Goal: Task Accomplishment & Management: Use online tool/utility

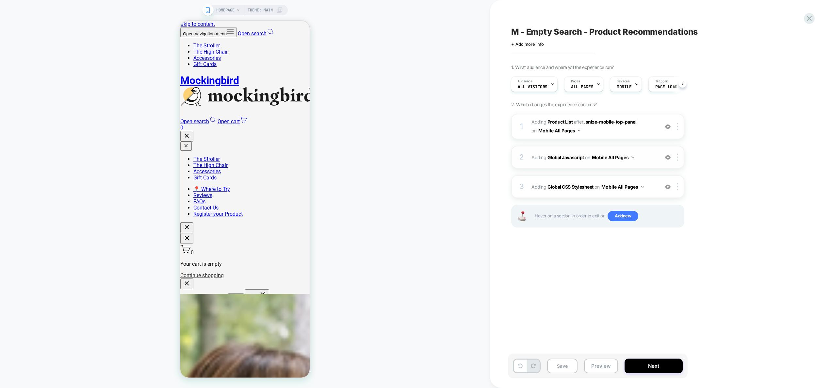
click at [645, 157] on span "Adding Global Javascript on Mobile All Pages" at bounding box center [594, 157] width 125 height 9
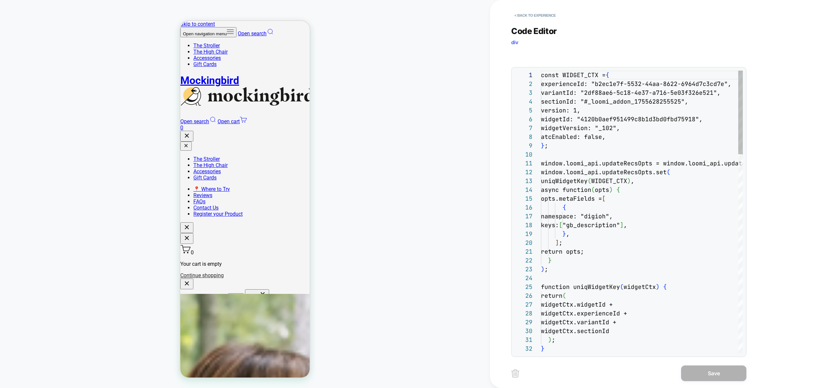
scroll to position [88, 0]
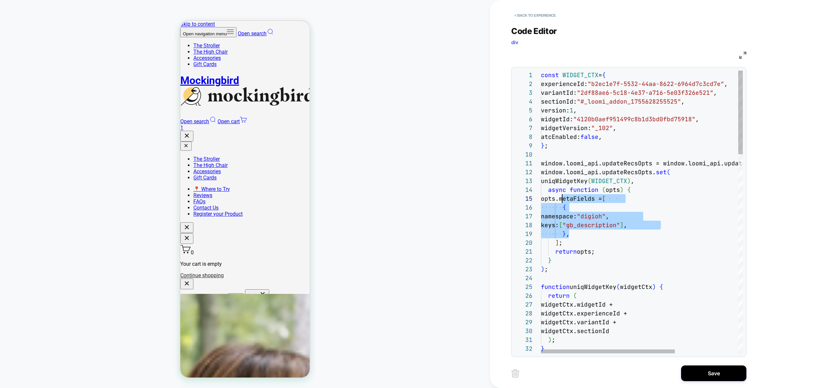
scroll to position [44, 21]
drag, startPoint x: 577, startPoint y: 230, endPoint x: 563, endPoint y: 203, distance: 30.1
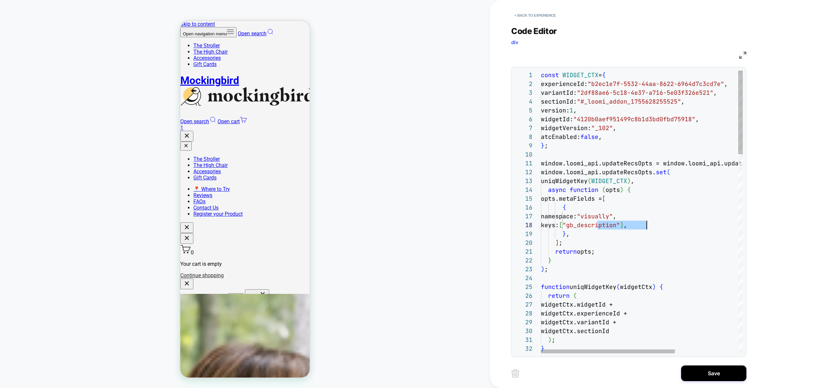
type textarea "**********"
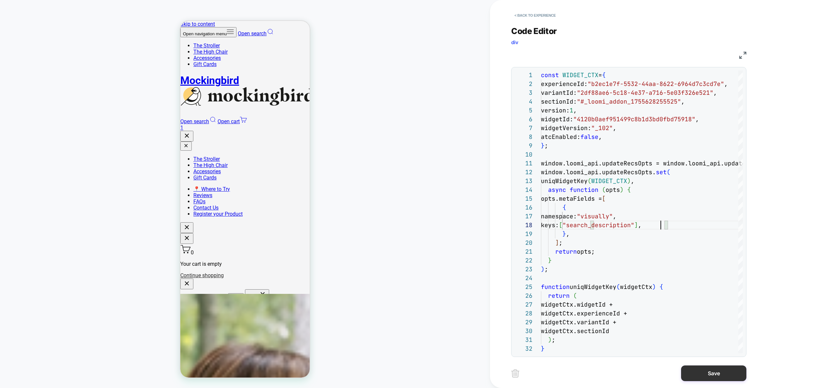
click at [721, 372] on button "Save" at bounding box center [713, 373] width 65 height 16
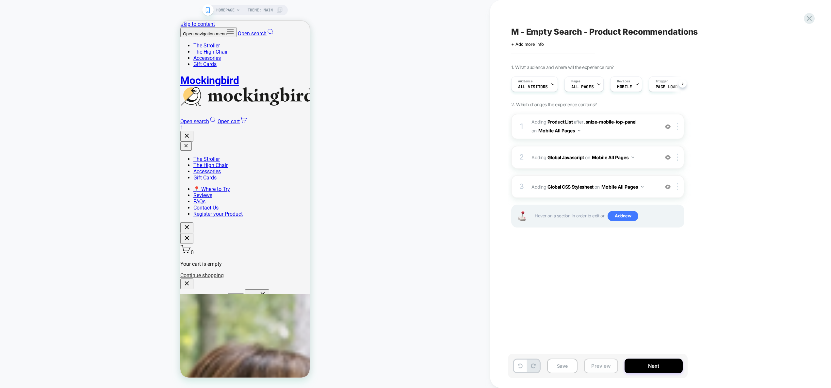
scroll to position [0, 0]
click at [596, 365] on button "Preview" at bounding box center [601, 366] width 34 height 15
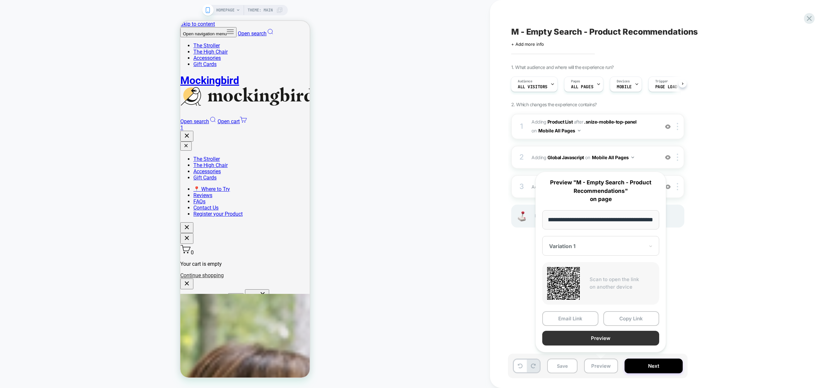
scroll to position [0, 0]
click at [603, 340] on button "Preview" at bounding box center [601, 338] width 117 height 15
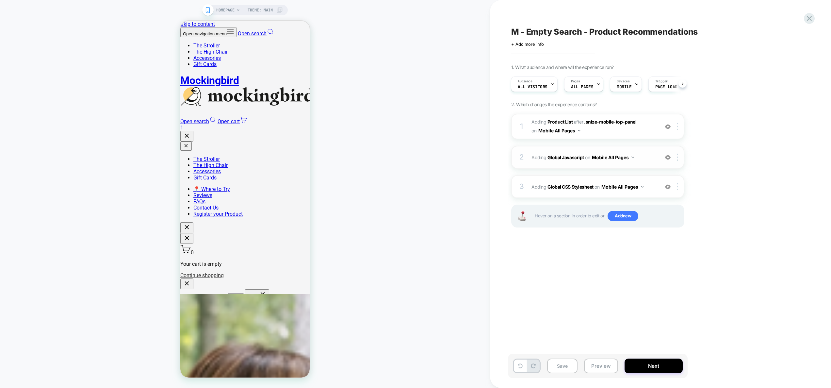
click at [645, 162] on div "2 Adding Global Javascript on Mobile All Pages Add Before Add After Copy to Des…" at bounding box center [598, 157] width 173 height 23
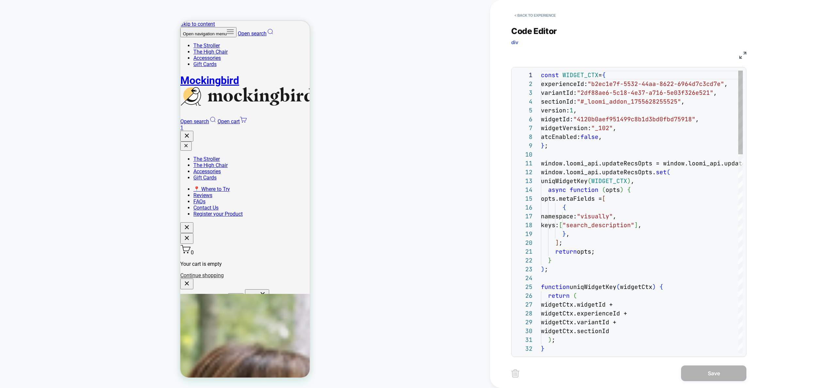
scroll to position [88, 0]
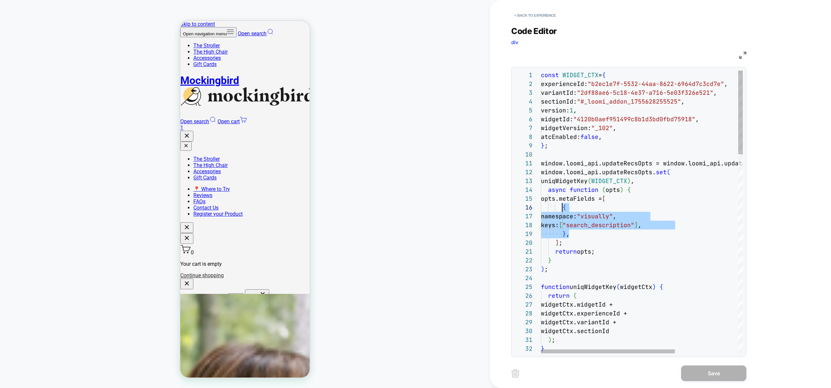
drag, startPoint x: 570, startPoint y: 234, endPoint x: 562, endPoint y: 208, distance: 26.9
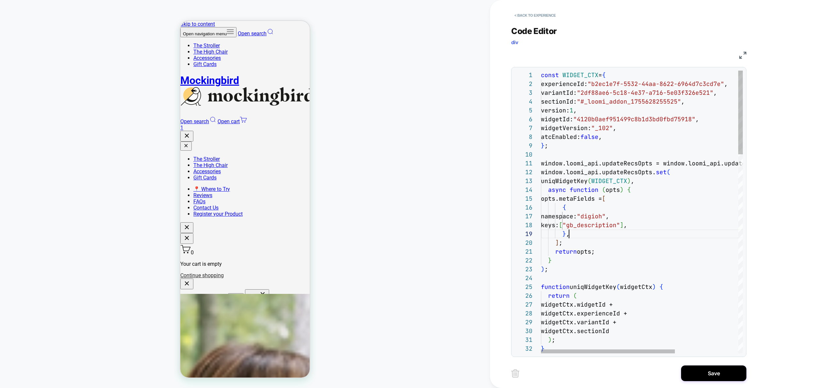
scroll to position [71, 28]
drag, startPoint x: 712, startPoint y: 376, endPoint x: 620, endPoint y: 213, distance: 186.3
click at [623, 212] on div "< Back to experience Code Editor div JS 1 2 3 4 5 6 7 8 9 10 11 12 13 14 15 16 …" at bounding box center [634, 194] width 245 height 388
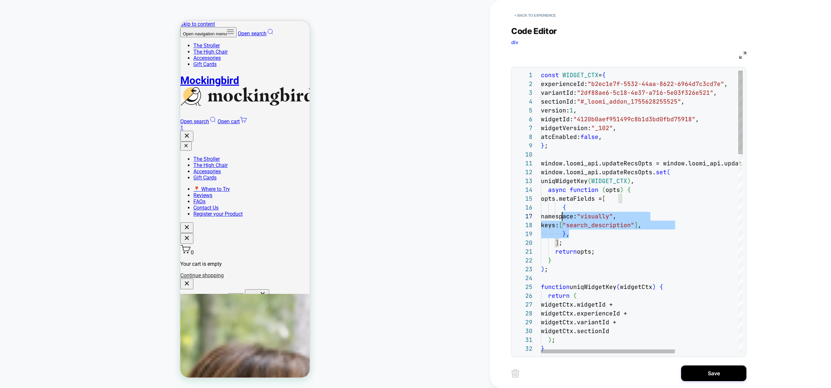
scroll to position [44, 21]
drag, startPoint x: 566, startPoint y: 223, endPoint x: 563, endPoint y: 209, distance: 15.1
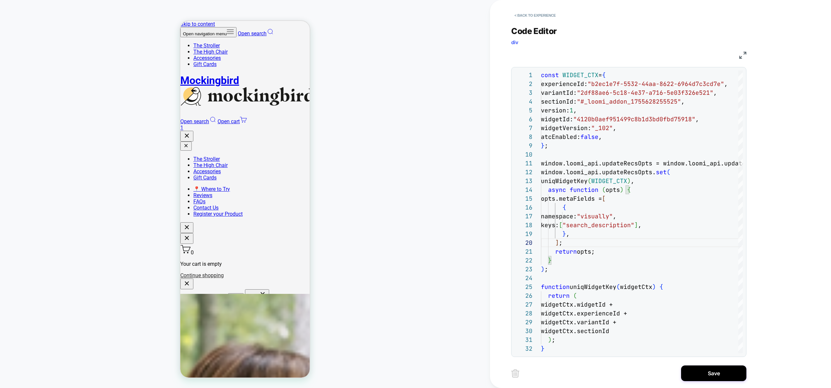
type textarea "**********"
click at [720, 373] on button "Save" at bounding box center [713, 373] width 65 height 16
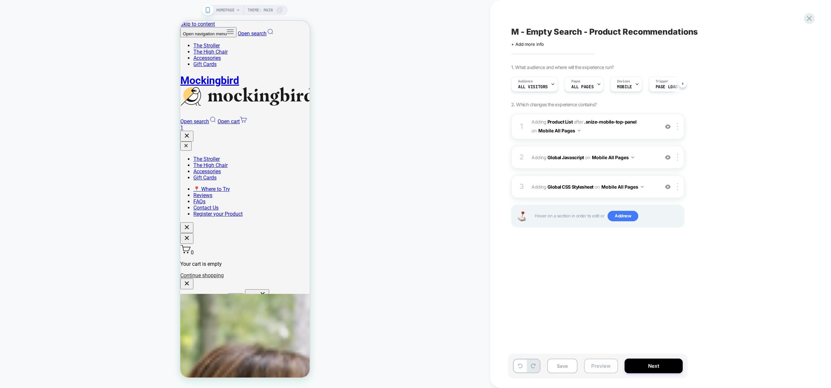
scroll to position [0, 0]
click at [594, 362] on button "Preview" at bounding box center [601, 366] width 34 height 15
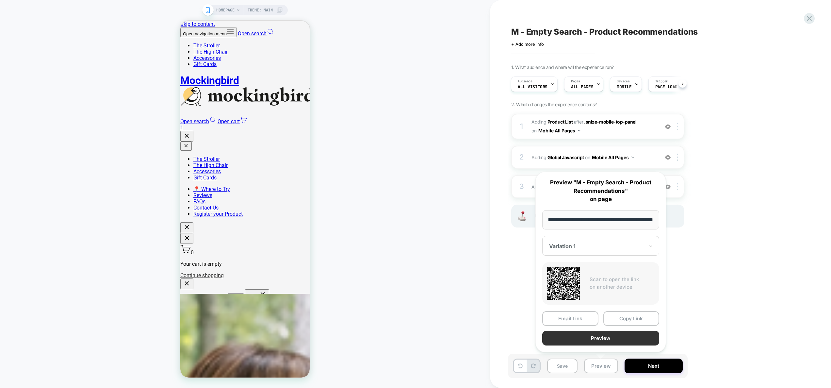
scroll to position [0, 0]
click at [596, 340] on button "Preview" at bounding box center [601, 338] width 117 height 15
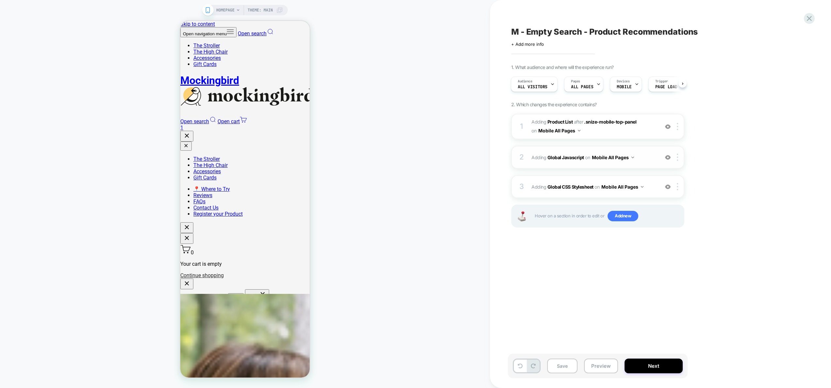
click at [644, 160] on span "Adding Global Javascript on Mobile All Pages" at bounding box center [594, 157] width 125 height 9
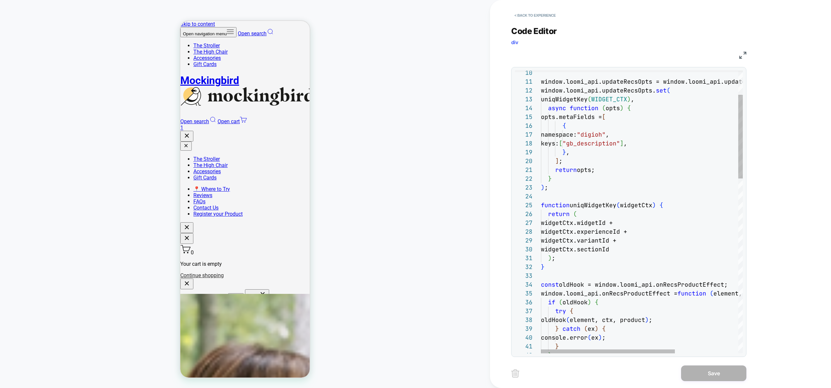
scroll to position [71, 28]
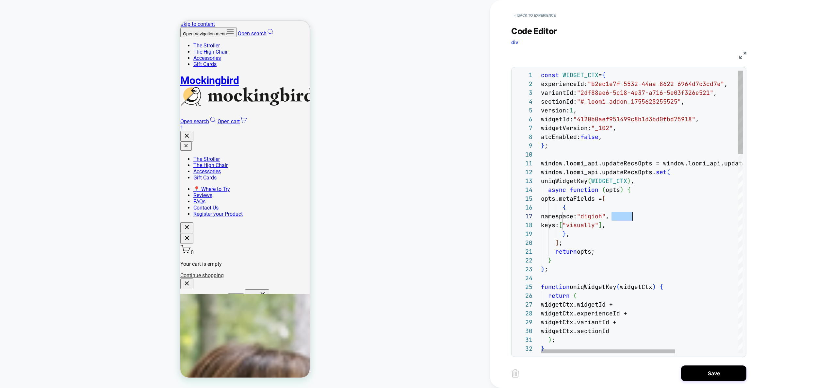
scroll to position [53, 134]
type textarea "**********"
click at [708, 367] on button "Save" at bounding box center [713, 373] width 65 height 16
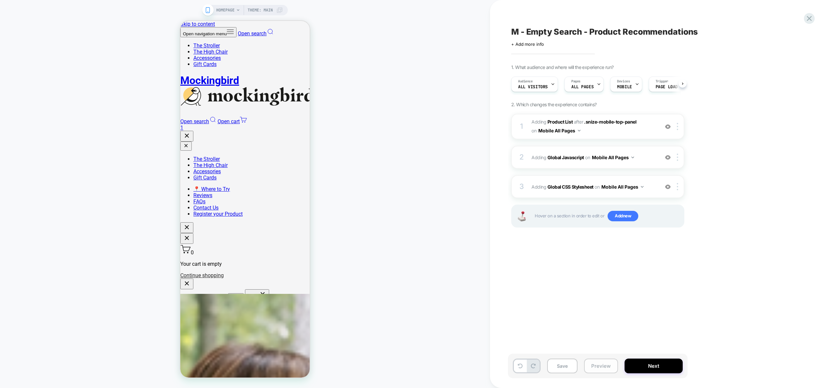
click at [605, 364] on button "Preview" at bounding box center [601, 366] width 34 height 15
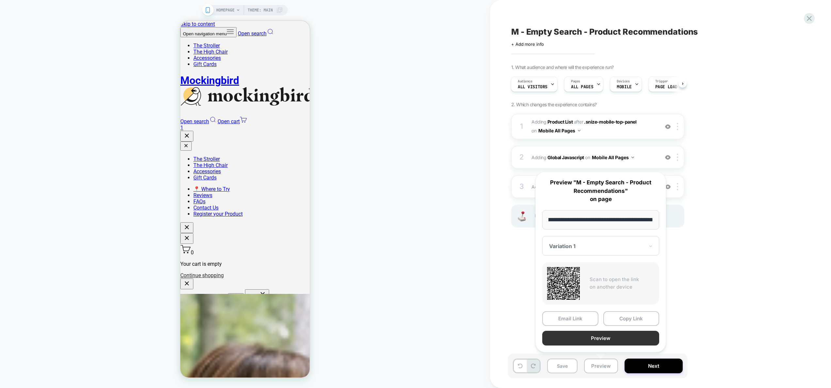
scroll to position [0, 0]
click at [603, 341] on button "Preview" at bounding box center [601, 338] width 117 height 15
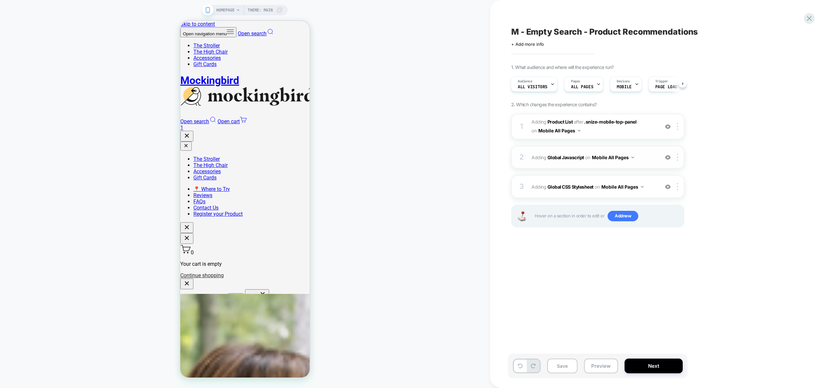
click at [648, 159] on span "Adding Global Javascript on Mobile All Pages" at bounding box center [594, 157] width 125 height 9
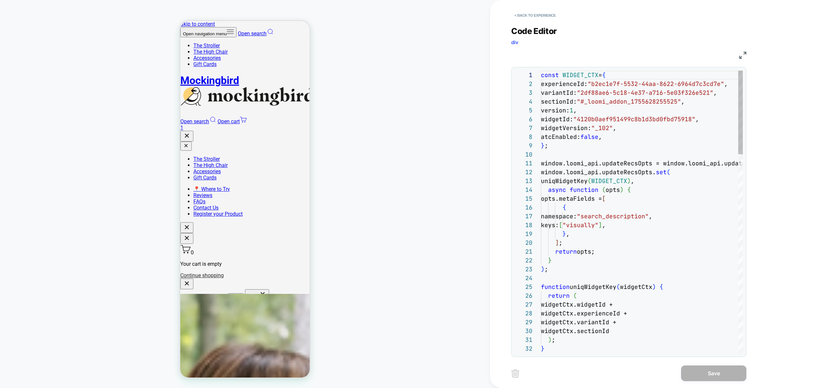
scroll to position [88, 0]
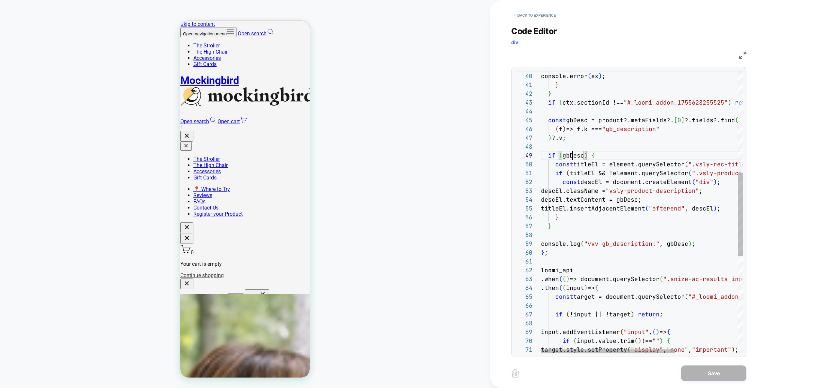
click at [573, 155] on div "} catch ( ex ) { console.error ( ex ) ; } } if ( ctx.sectionId !== "#_loomi_add…" at bounding box center [689, 203] width 297 height 953
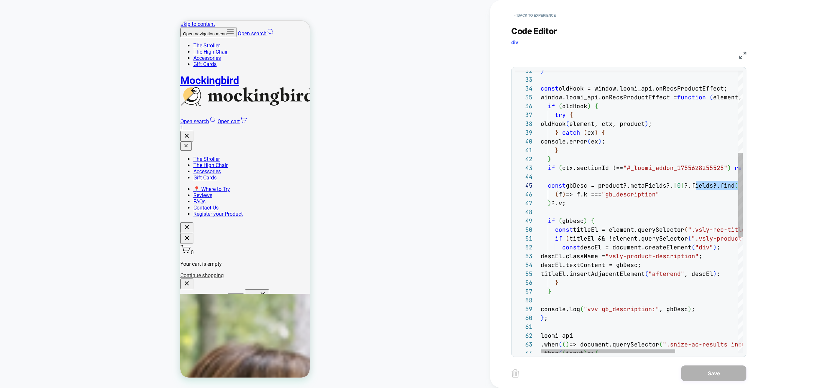
drag, startPoint x: 696, startPoint y: 185, endPoint x: 722, endPoint y: 185, distance: 26.8
click at [722, 185] on div "} catch ( ex ) { console.error ( ex ) ; } } if ( ctx.sectionId !== "#_loomi_add…" at bounding box center [689, 269] width 297 height 953
click at [626, 195] on div "} catch ( ex ) { console.error ( ex ) ; } } if ( ctx.sectionId !== "#_loomi_add…" at bounding box center [689, 269] width 297 height 953
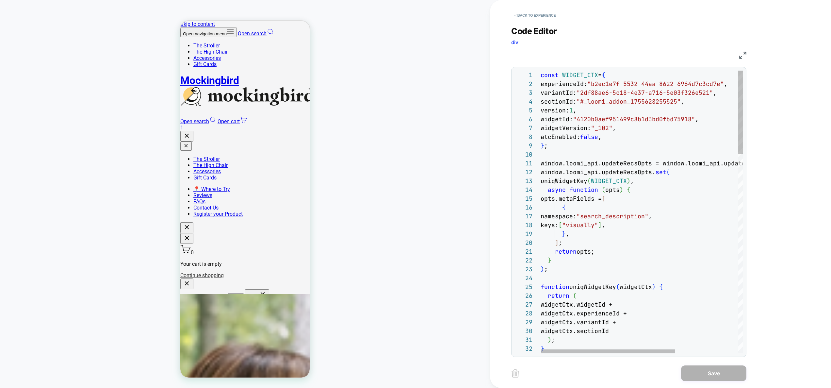
scroll to position [79, 21]
drag, startPoint x: 575, startPoint y: 233, endPoint x: 562, endPoint y: 207, distance: 28.8
type textarea "**********"
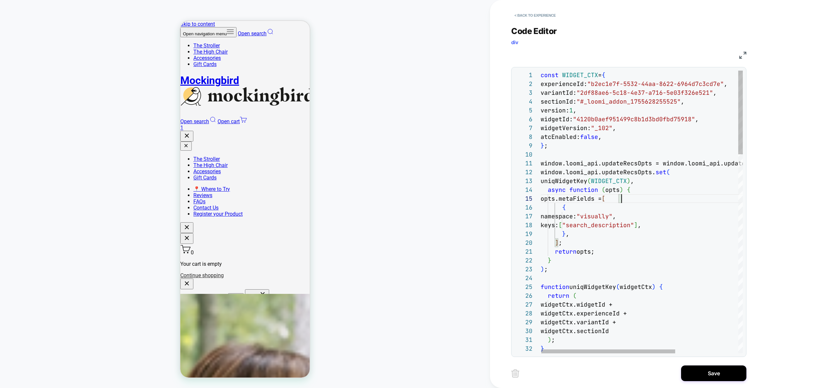
scroll to position [35, 81]
type textarea "******"
paste textarea "********"
type textarea "**********"
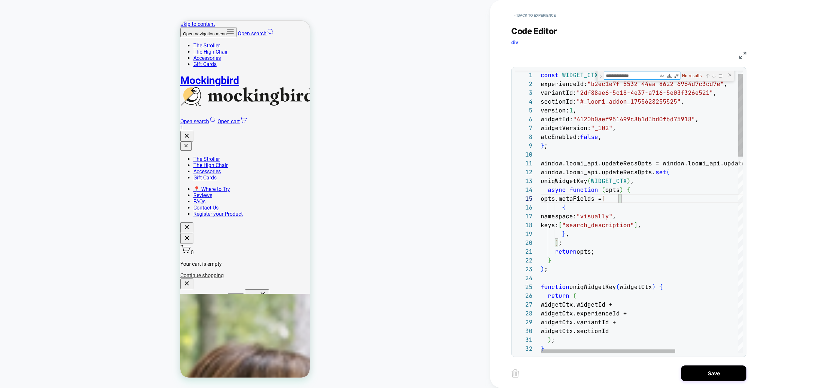
scroll to position [88, 120]
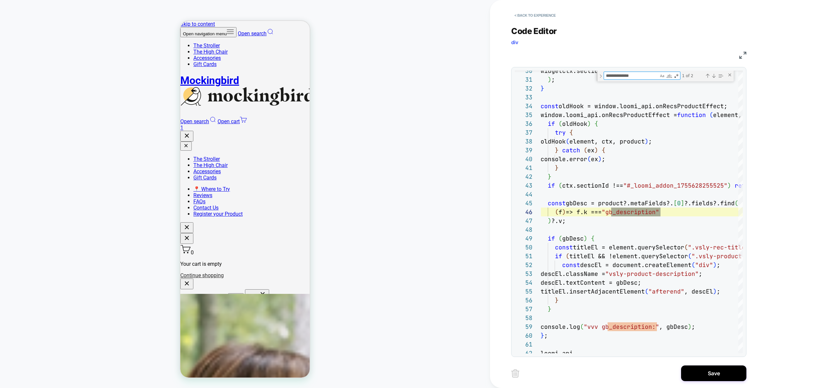
type textarea "**********"
click at [638, 207] on div "widgetCtx.sectionId ) ; } const oldHook = window.loomi_api.onRecsProductEffect;…" at bounding box center [689, 282] width 297 height 964
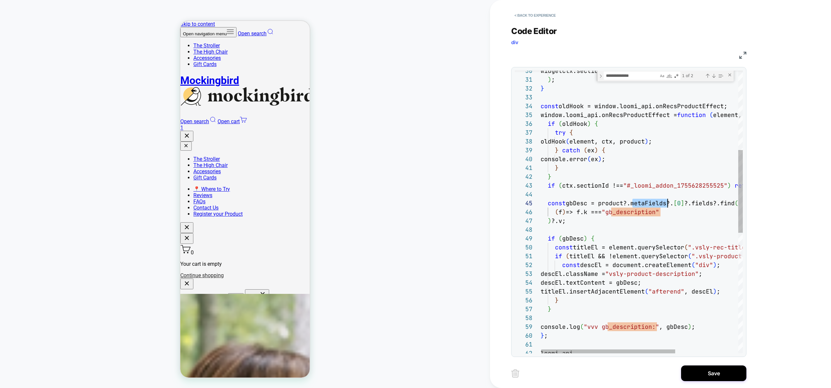
click at [637, 210] on div "widgetCtx.sectionId ) ; } const oldHook = window.loomi_api.onRecsProductEffect;…" at bounding box center [689, 282] width 297 height 964
type textarea "**********"
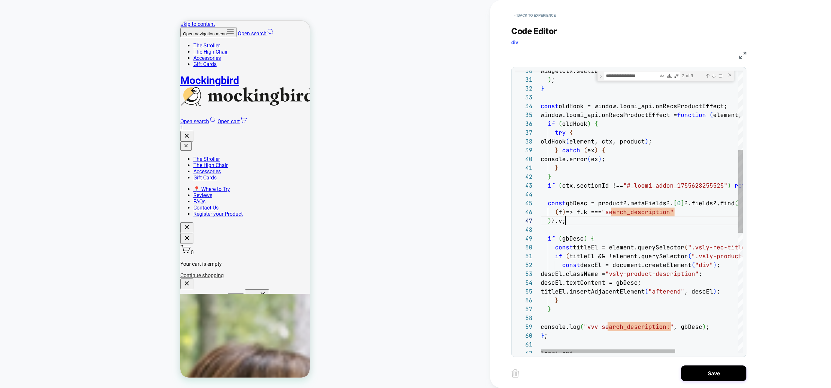
click at [667, 222] on div "widgetCtx.sectionId ) ; } const oldHook = window.loomi_api.onRecsProductEffect;…" at bounding box center [689, 282] width 297 height 964
click at [635, 77] on textarea "**********" at bounding box center [631, 76] width 55 height 8
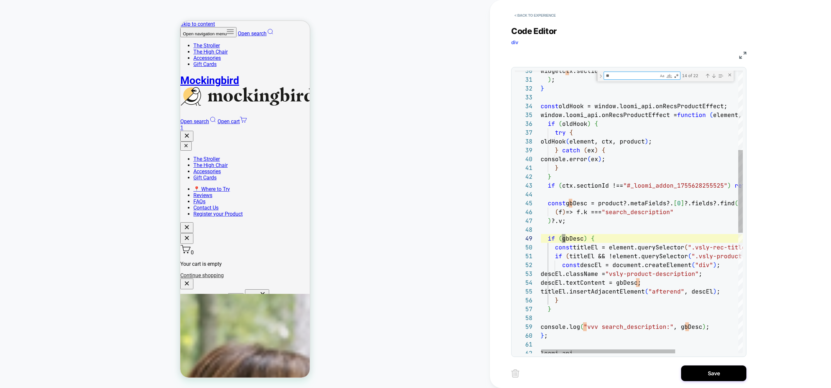
scroll to position [53, 28]
type textarea "***"
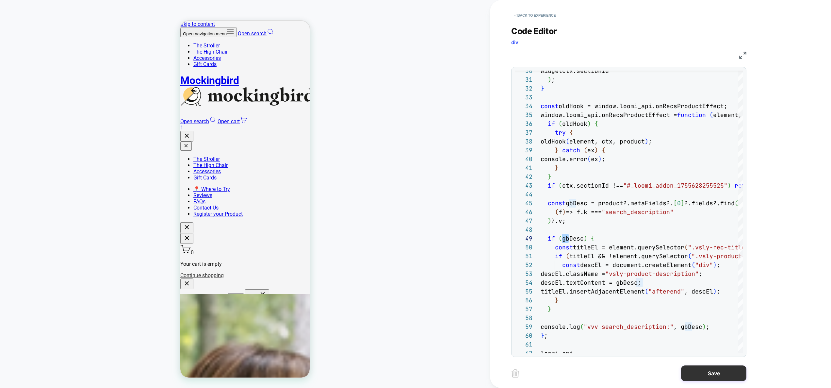
click at [704, 371] on button "Save" at bounding box center [713, 373] width 65 height 16
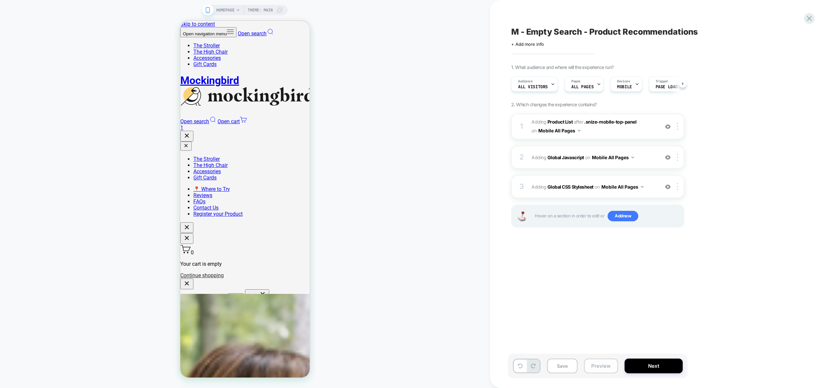
scroll to position [0, 0]
click at [605, 365] on button "Preview" at bounding box center [601, 366] width 34 height 15
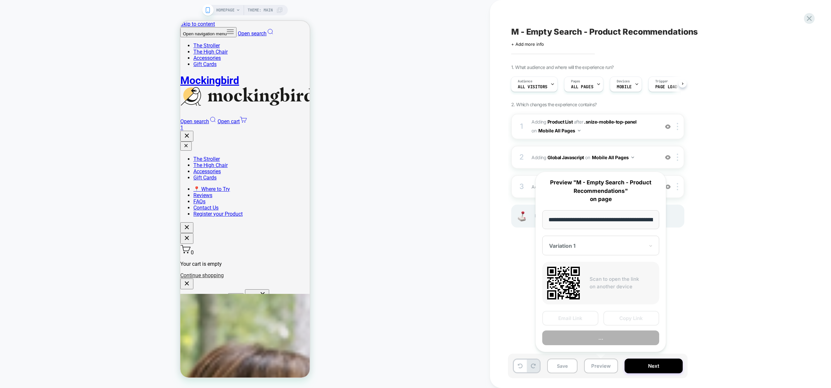
scroll to position [0, 26]
click at [600, 339] on button "Preview" at bounding box center [601, 338] width 117 height 15
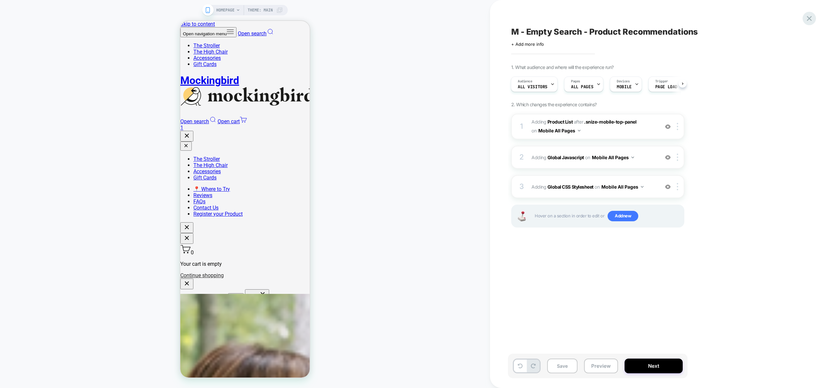
click at [810, 20] on icon at bounding box center [809, 18] width 9 height 9
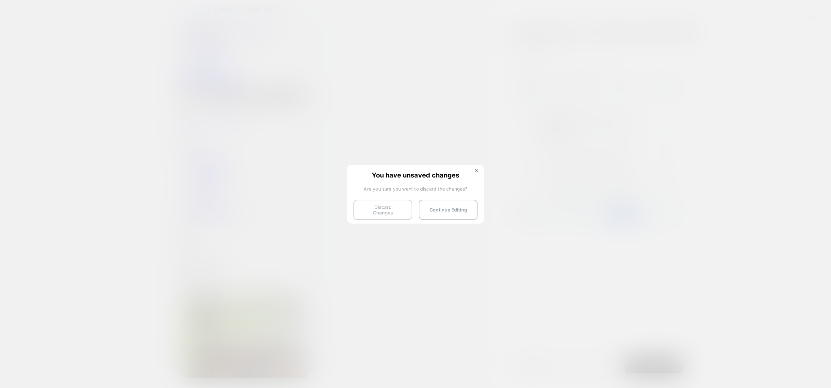
click at [389, 210] on button "Discard Changes" at bounding box center [383, 210] width 59 height 20
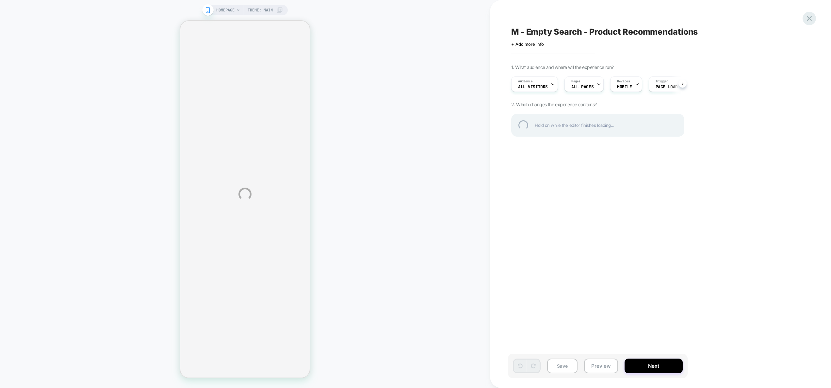
click at [807, 20] on div at bounding box center [809, 18] width 13 height 13
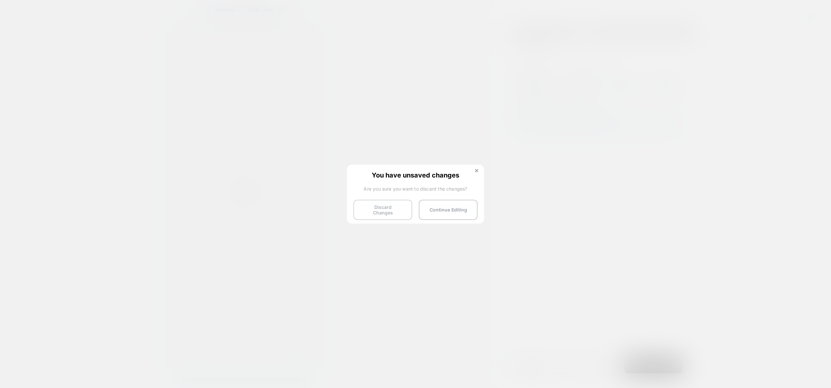
click at [375, 207] on button "Discard Changes" at bounding box center [383, 210] width 59 height 20
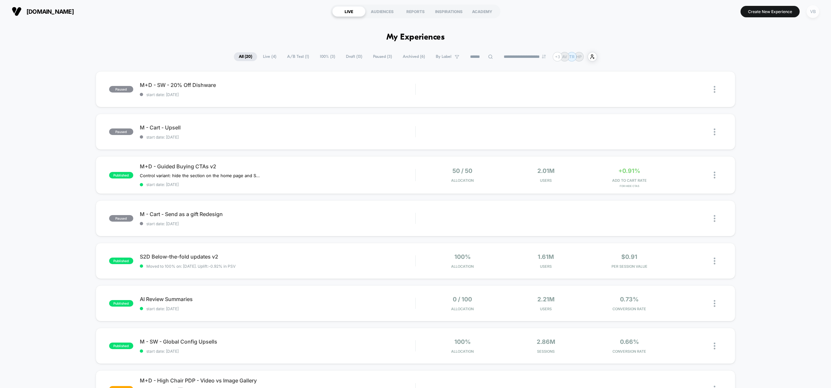
click at [813, 16] on div "VB" at bounding box center [813, 11] width 13 height 13
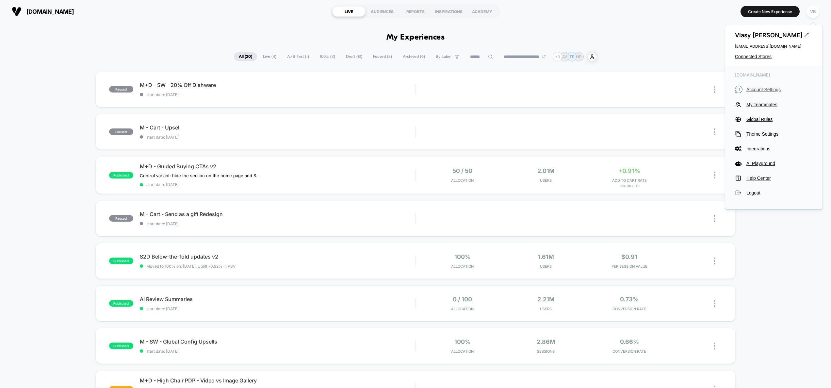
click at [758, 92] on button "H Account Settings" at bounding box center [774, 90] width 78 height 8
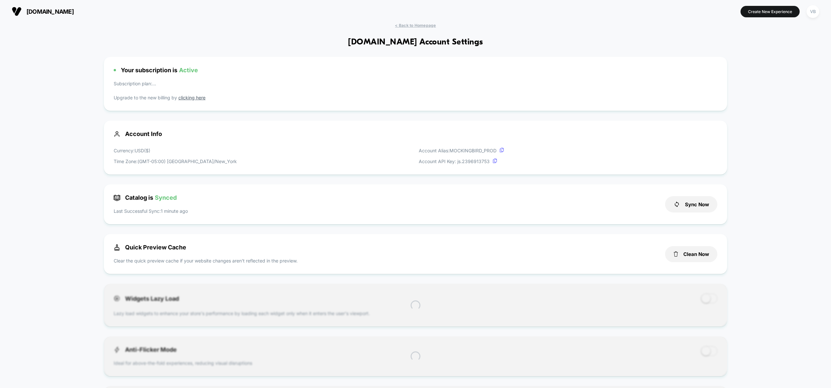
scroll to position [88, 0]
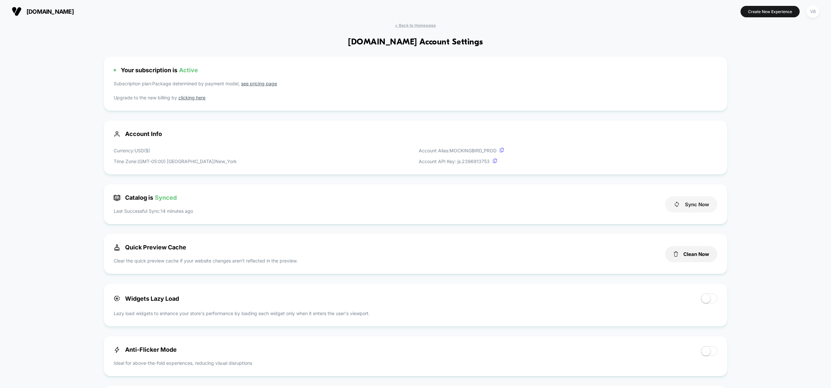
click at [695, 204] on button "Sync Now" at bounding box center [691, 204] width 52 height 16
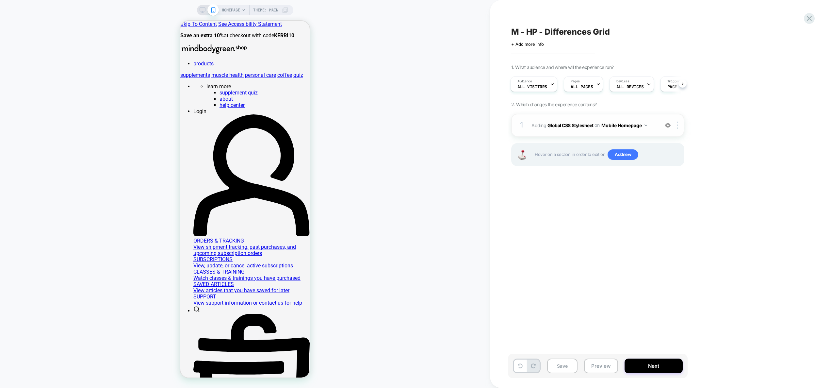
click at [657, 129] on div "1 Adding Global CSS Stylesheet on Mobile Homepage Add Before Add After Copy to …" at bounding box center [598, 125] width 173 height 23
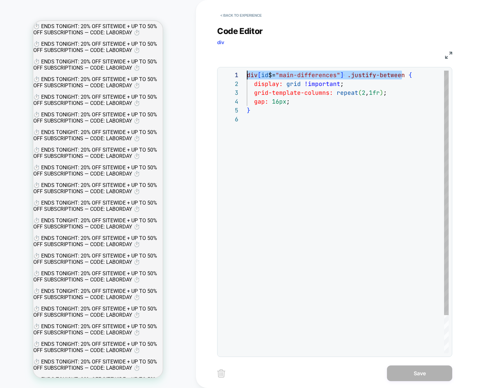
drag, startPoint x: 402, startPoint y: 74, endPoint x: 247, endPoint y: 75, distance: 154.3
click at [247, 75] on div "div [ id $= "main-differences" ] .justify-between { display: grid !important ; …" at bounding box center [348, 234] width 202 height 327
click at [307, 160] on div "div [ id $= "main-differences" ] .justify-between { display: grid !important ; …" at bounding box center [348, 234] width 202 height 327
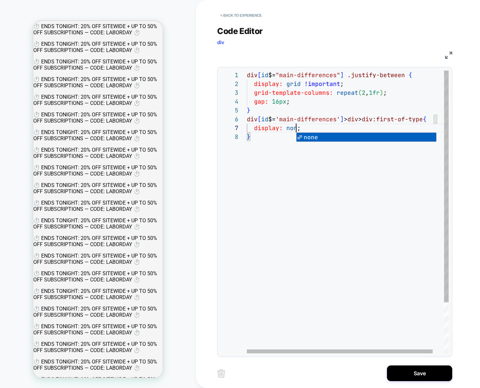
scroll to position [53, 53]
click at [247, 112] on span "}" at bounding box center [249, 111] width 4 height 8
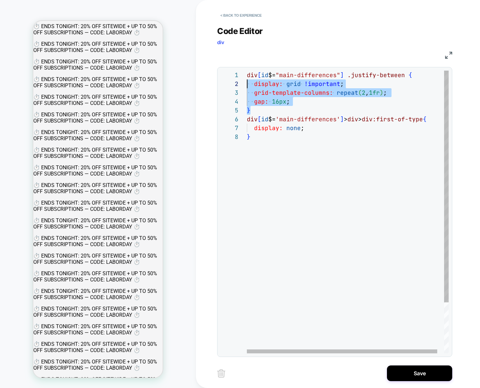
scroll to position [0, 0]
drag, startPoint x: 257, startPoint y: 111, endPoint x: 238, endPoint y: 76, distance: 40.2
click at [247, 76] on div "div [ id $= "main-differences" ] .justify-between { display: grid !important ; …" at bounding box center [351, 243] width 209 height 344
click at [394, 90] on div "div [ id $= "main-differences" ] .justify-between { display: grid !important ; …" at bounding box center [351, 243] width 209 height 344
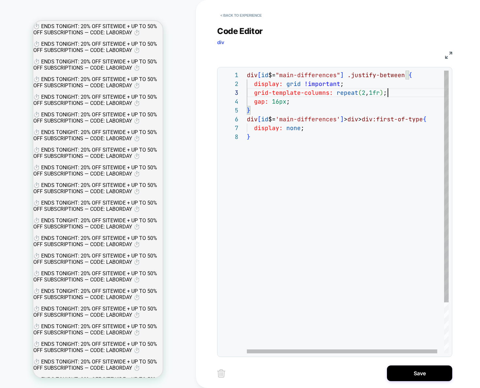
scroll to position [9, 95]
click at [352, 84] on div "div [ id $= "main-differences" ] .justify-between { display: grid !important ; …" at bounding box center [351, 243] width 209 height 344
click at [391, 94] on div "div [ id $= "main-differences" ] .justify-between { display: grid !important ; …" at bounding box center [351, 243] width 209 height 344
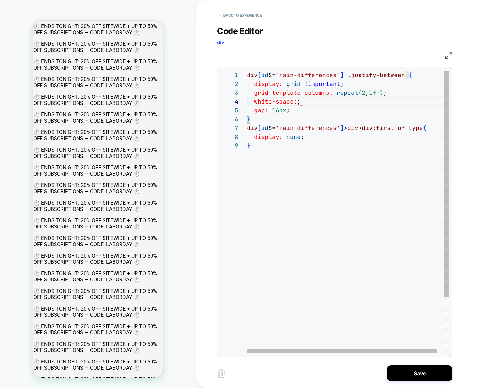
scroll to position [26, 0]
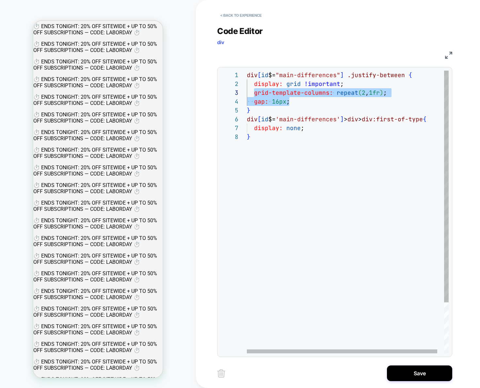
drag, startPoint x: 295, startPoint y: 102, endPoint x: 254, endPoint y: 95, distance: 41.6
click at [254, 95] on div "div [ id $= "main-differences" ] .justify-between { display: grid !important ; …" at bounding box center [351, 243] width 209 height 344
click at [354, 159] on div "div [ id $= "main-differences" ] .justify-between { display: grid !important ; …" at bounding box center [351, 243] width 209 height 344
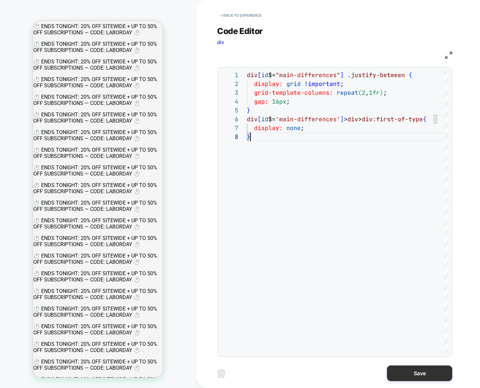
type textarea "**********"
click at [404, 372] on button "Save" at bounding box center [419, 373] width 65 height 16
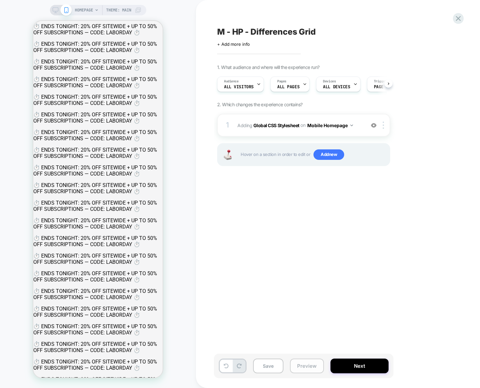
scroll to position [0, 0]
click at [320, 366] on button "Preview" at bounding box center [307, 366] width 34 height 15
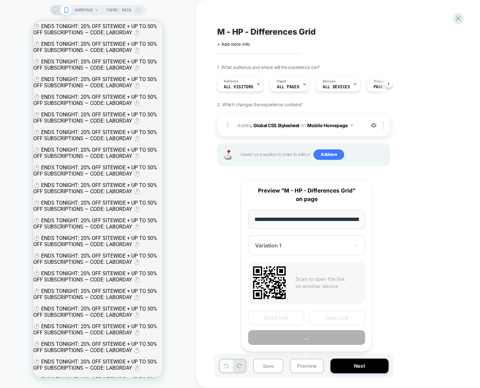
scroll to position [0, 37]
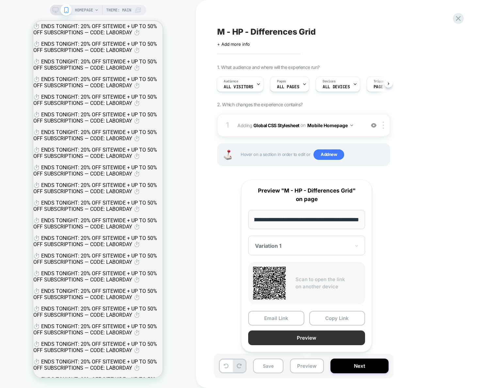
click at [315, 336] on button "Preview" at bounding box center [306, 337] width 117 height 15
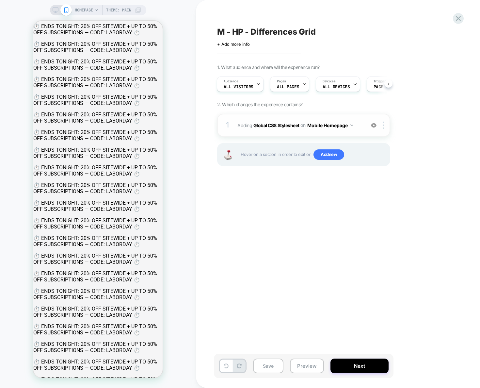
click at [359, 125] on span "Adding Global CSS Stylesheet on Mobile Homepage" at bounding box center [300, 125] width 125 height 9
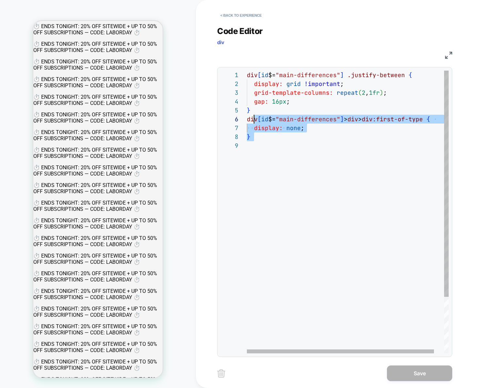
scroll to position [44, 0]
drag, startPoint x: 282, startPoint y: 141, endPoint x: 247, endPoint y: 117, distance: 42.2
click at [247, 118] on div "div [ id $= "main-differences" ] .justify-between { display: grid !important ; …" at bounding box center [353, 247] width 213 height 353
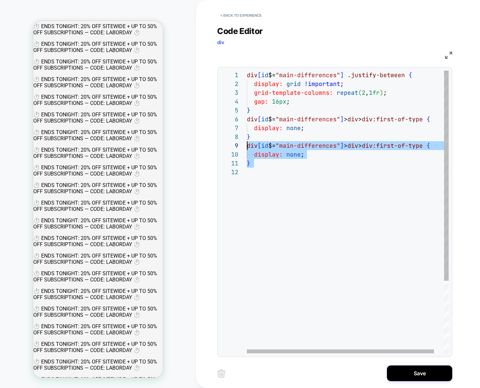
click at [364, 146] on div "div [ id $= "main-differences" ] .justify-between { display: grid !important ; …" at bounding box center [353, 261] width 213 height 380
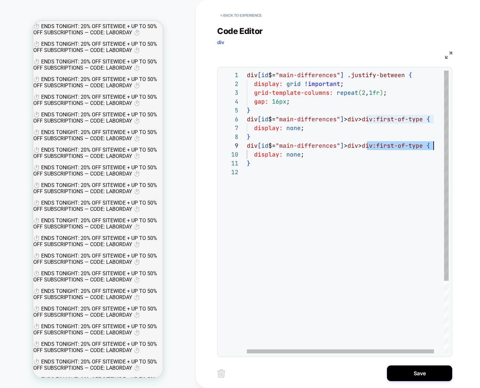
drag, startPoint x: 367, startPoint y: 147, endPoint x: 434, endPoint y: 147, distance: 67.7
click at [435, 147] on div "div [ id $= "main-differences" ] .justify-between { display: grid !important ; …" at bounding box center [353, 261] width 213 height 380
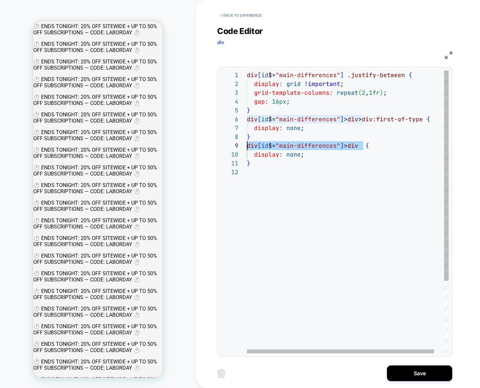
drag, startPoint x: 363, startPoint y: 146, endPoint x: 242, endPoint y: 143, distance: 121.6
click at [247, 143] on div "div [ id $= "main-differences" ] .justify-between { display: grid !important ; …" at bounding box center [353, 261] width 213 height 380
click at [293, 181] on div "div [ id $= "main-differences" ] .justify-between { display: grid !important ; …" at bounding box center [353, 261] width 213 height 380
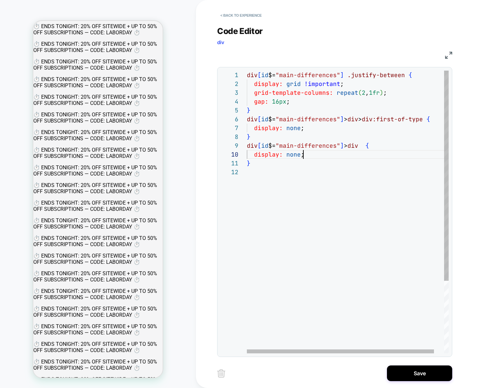
click at [310, 158] on div "div [ id $= "main-differences" ] .justify-between { display: grid !important ; …" at bounding box center [353, 261] width 213 height 380
click at [295, 154] on div "div [ id $= "main-differences" ] .justify-between { display: grid !important ; …" at bounding box center [353, 261] width 213 height 380
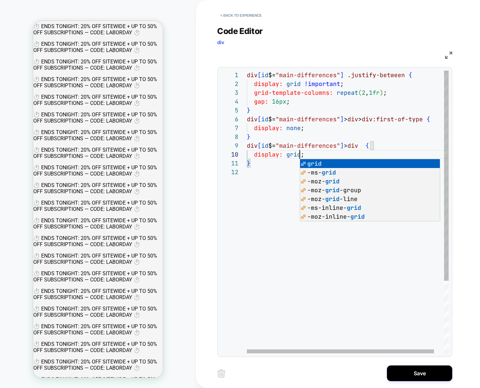
scroll to position [79, 53]
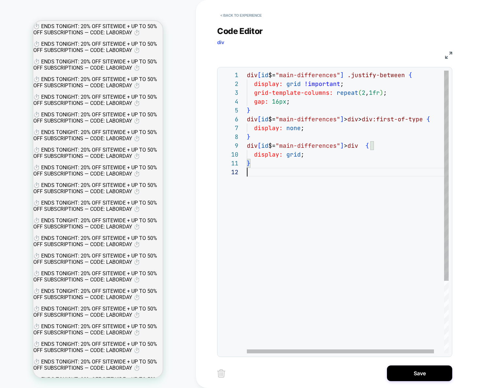
click at [270, 189] on div "div [ id $= "main-differences" ] .justify-between { display: grid !important ; …" at bounding box center [353, 261] width 213 height 380
drag, startPoint x: 310, startPoint y: 155, endPoint x: 255, endPoint y: 154, distance: 54.3
click at [255, 154] on div "div [ id $= "main-differences" ] .justify-between { display: grid !important ; …" at bounding box center [353, 261] width 213 height 380
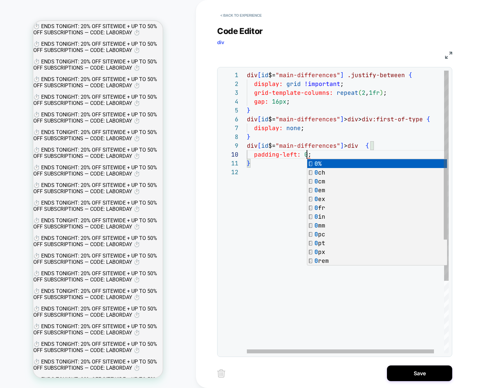
scroll to position [79, 63]
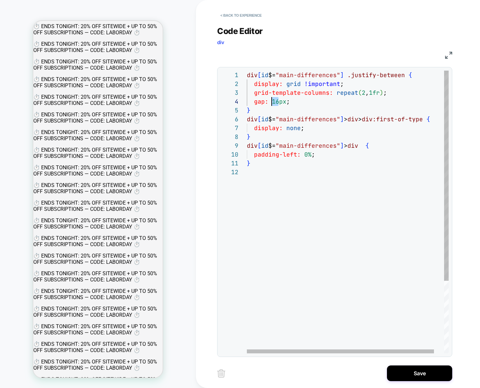
drag, startPoint x: 278, startPoint y: 100, endPoint x: 272, endPoint y: 102, distance: 6.3
click at [272, 102] on div "div [ id $= "main-differences" ] .justify-between { display: grid !important ; …" at bounding box center [353, 261] width 213 height 380
click at [318, 242] on div "div [ id $= "main-differences" ] .justify-between { display: grid !important ; …" at bounding box center [353, 261] width 213 height 380
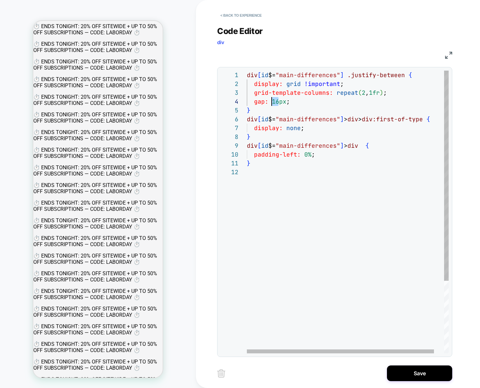
drag, startPoint x: 278, startPoint y: 101, endPoint x: 272, endPoint y: 101, distance: 6.5
click at [272, 101] on div "div [ id $= "main-differences" ] .justify-between { display: grid !important ; …" at bounding box center [353, 261] width 213 height 380
click at [273, 103] on div "div [ id $= "main-differences" ] .justify-between { display: grid !important ; …" at bounding box center [353, 261] width 213 height 380
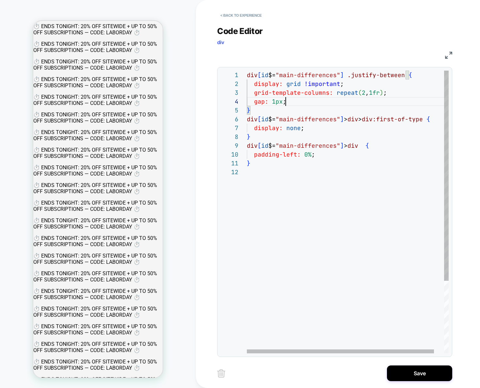
click at [309, 105] on div "div [ id $= "main-differences" ] .justify-between { display: grid !important ; …" at bounding box center [353, 261] width 213 height 380
click at [271, 103] on div "div [ id $= "main-differences" ] .justify-between { display: grid !important ; …" at bounding box center [353, 261] width 213 height 380
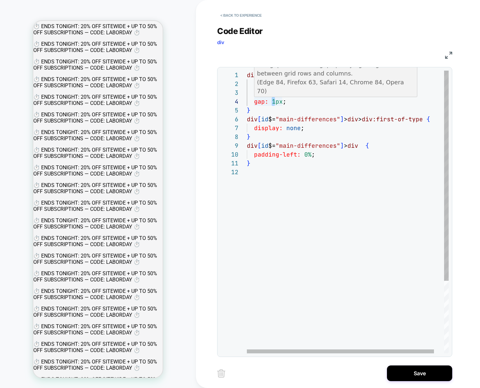
scroll to position [26, 18]
click at [266, 103] on div "div [ id $= "main-differences" ] .justify-between { display: grid !important ; …" at bounding box center [353, 261] width 213 height 380
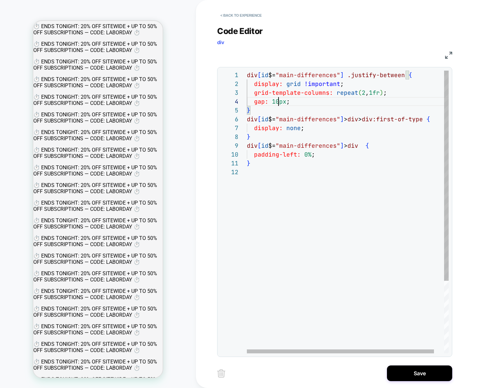
scroll to position [26, 42]
click at [299, 103] on div "div [ id $= "main-differences" ] .justify-between { display: grid !important ; …" at bounding box center [353, 261] width 213 height 380
drag, startPoint x: 278, startPoint y: 103, endPoint x: 271, endPoint y: 103, distance: 6.5
click at [272, 102] on div "div [ id $= "main-differences" ] .justify-between { display: grid !important ; …" at bounding box center [353, 261] width 213 height 380
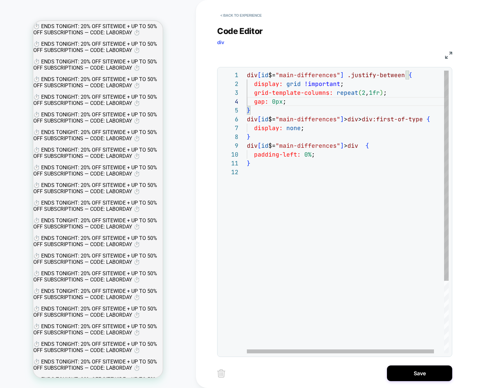
scroll to position [9, 0]
click at [318, 189] on div "div [ id $= "main-differences" ] .justify-between { display: grid !important ; …" at bounding box center [353, 261] width 213 height 380
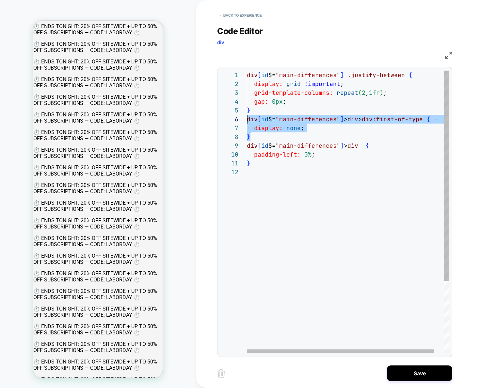
drag, startPoint x: 255, startPoint y: 136, endPoint x: 244, endPoint y: 121, distance: 18.2
click at [247, 121] on div "div [ id $= "main-differences" ] .justify-between { display: grid !important ; …" at bounding box center [353, 261] width 213 height 380
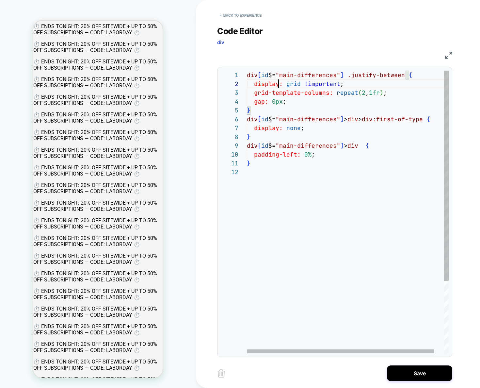
click at [279, 86] on div "div [ id $= "main-differences" ] .justify-between { display: grid !important ; …" at bounding box center [353, 261] width 213 height 380
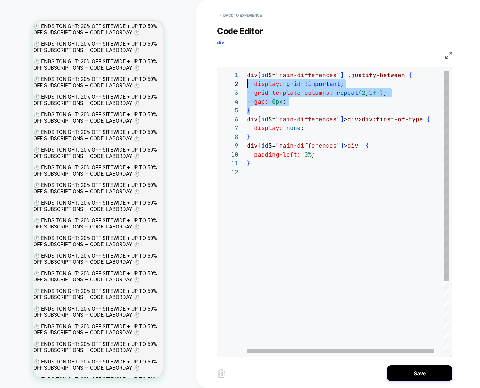
scroll to position [0, 0]
drag, startPoint x: 258, startPoint y: 110, endPoint x: 241, endPoint y: 76, distance: 38.7
click at [247, 76] on div "div [ id $= "main-differences" ] .justify-between { display: grid !important ; …" at bounding box center [353, 261] width 213 height 380
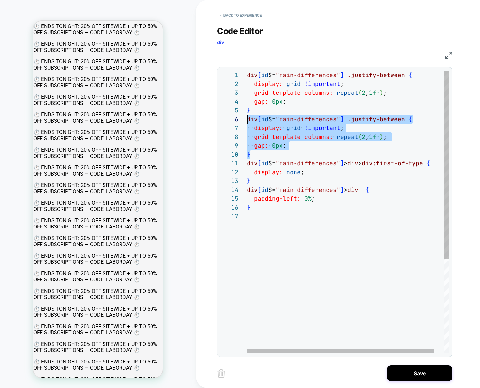
scroll to position [44, 0]
click at [399, 120] on div "div [ id $= "main-differences" ] .justify-between { display: grid !important ; …" at bounding box center [353, 283] width 213 height 424
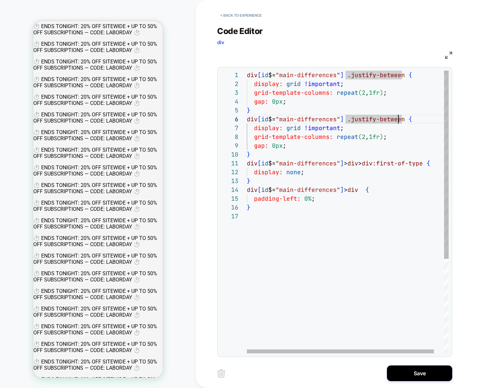
click at [402, 120] on div "div [ id $= "main-differences" ] .justify-between { display: grid !important ; …" at bounding box center [353, 283] width 213 height 424
click at [391, 166] on div "div [ id $= "main-differences" ] .justify-between { display: grid !important ; …" at bounding box center [353, 283] width 213 height 424
click at [417, 142] on div "div [ id $= "main-differences" ] .justify-between { display: grid !important ; …" at bounding box center [353, 283] width 213 height 424
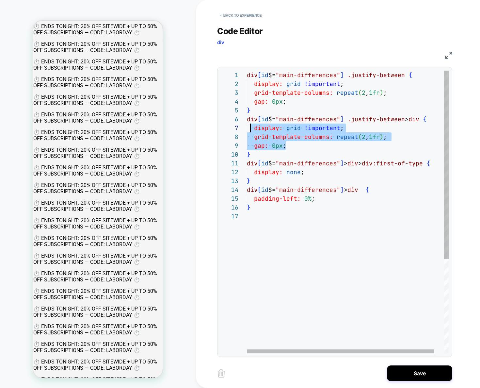
scroll to position [53, 4]
drag, startPoint x: 291, startPoint y: 146, endPoint x: 252, endPoint y: 127, distance: 43.0
click at [252, 127] on div "div [ id $= "main-differences" ] .justify-between { display: grid !important ; …" at bounding box center [353, 283] width 213 height 424
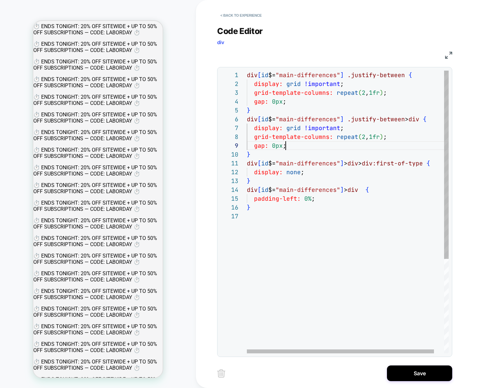
click at [288, 147] on div "div [ id $= "main-differences" ] .justify-between { display: grid !important ; …" at bounding box center [353, 283] width 213 height 424
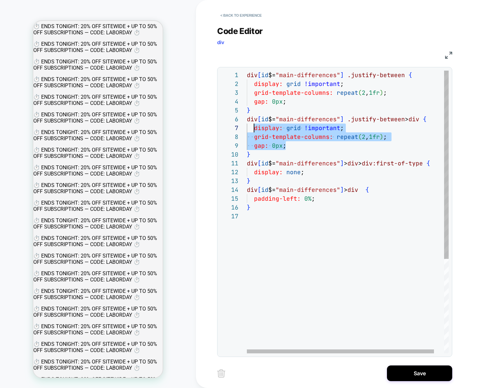
drag, startPoint x: 289, startPoint y: 147, endPoint x: 256, endPoint y: 129, distance: 38.0
click at [256, 129] on div "div [ id $= "main-differences" ] .justify-between { display: grid !important ; …" at bounding box center [353, 283] width 213 height 424
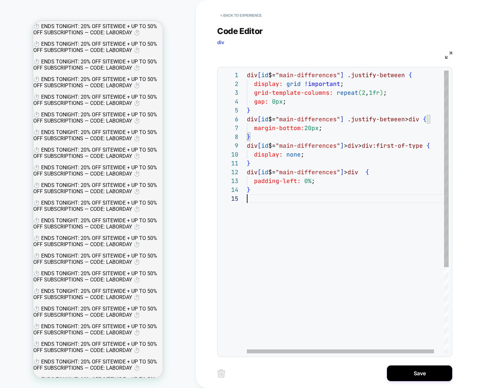
scroll to position [35, 0]
click at [364, 211] on div "div [ id $= "main-differences" ] .justify-between { margin-bottom: 20px ; div […" at bounding box center [353, 274] width 213 height 406
click at [360, 129] on div "div [ id $= "main-differences" ] .justify-between { margin-bottom: 20px ; div […" at bounding box center [353, 274] width 213 height 406
click at [340, 128] on div "div [ id $= "main-differences" ] .justify-between { margin-bottom: 20px ; div […" at bounding box center [353, 274] width 213 height 406
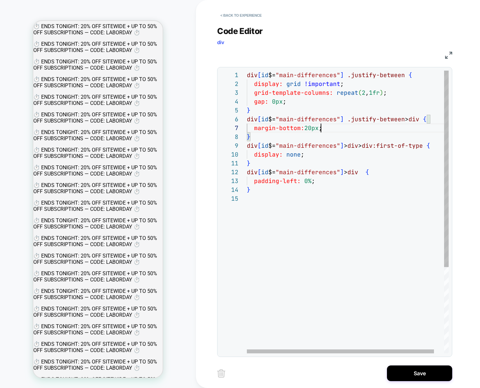
click at [324, 105] on div "div [ id $= "main-differences" ] .justify-between { margin-bottom: 20px ; div […" at bounding box center [353, 274] width 213 height 406
click at [389, 94] on div "div [ id $= "main-differences" ] .justify-between { margin-bottom: 20px ; div […" at bounding box center [353, 274] width 213 height 406
drag, startPoint x: 394, startPoint y: 94, endPoint x: 254, endPoint y: 95, distance: 139.2
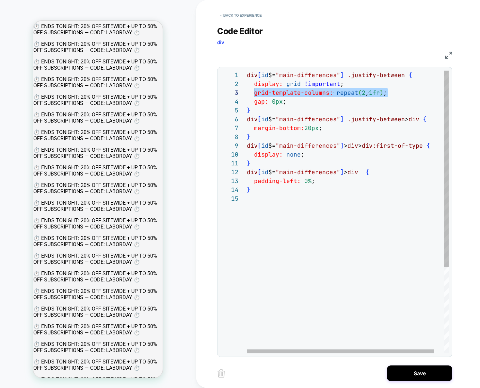
click at [254, 95] on div "div [ id $= "main-differences" ] .justify-between { margin-bottom: 20px ; div […" at bounding box center [353, 274] width 213 height 406
click at [358, 130] on div "div [ id $= "main-differences" ] .justify-between { margin-bottom: 20px ; div […" at bounding box center [353, 274] width 213 height 406
click at [396, 93] on div "div [ id $= "main-differences" ] .justify-between { margin-bottom: 20px ; div […" at bounding box center [353, 274] width 213 height 406
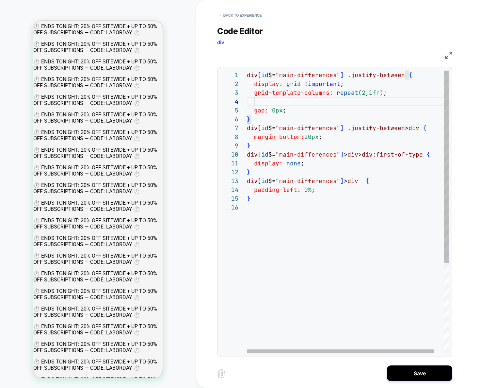
scroll to position [26, 204]
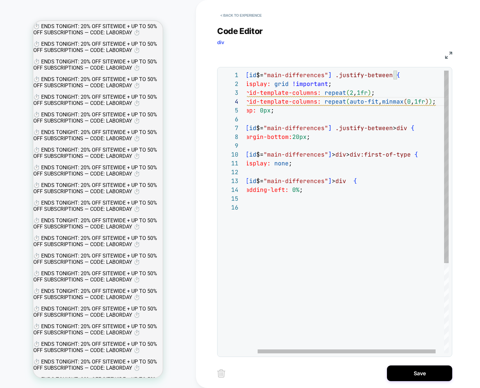
click at [379, 92] on div "div [ id $= "main-differences" ] .justify-between { margin-bottom: 20px ; div […" at bounding box center [347, 278] width 224 height 415
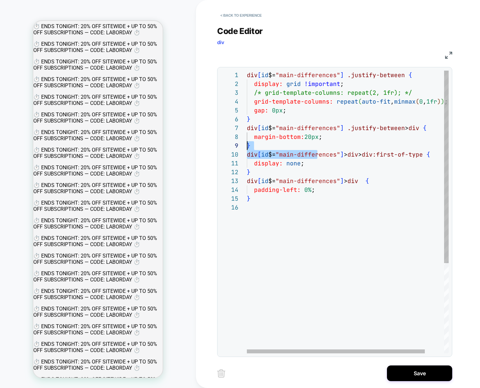
drag, startPoint x: 305, startPoint y: 153, endPoint x: 251, endPoint y: 134, distance: 56.7
click at [247, 141] on div "div [ id $= "main-differences" ] .justify-between { margin-bottom: 20px ; div […" at bounding box center [359, 278] width 224 height 415
click at [282, 122] on div "div [ id $= "main-differences" ] .justify-between { margin-bottom: 20px ; div […" at bounding box center [359, 278] width 224 height 415
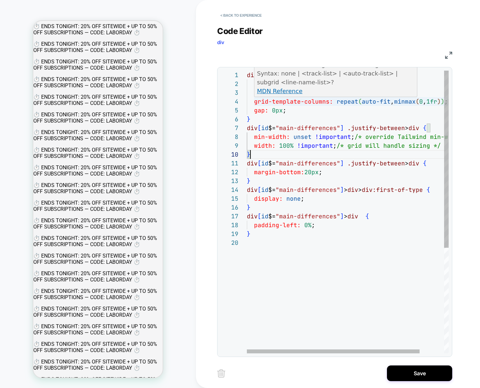
scroll to position [26, 127]
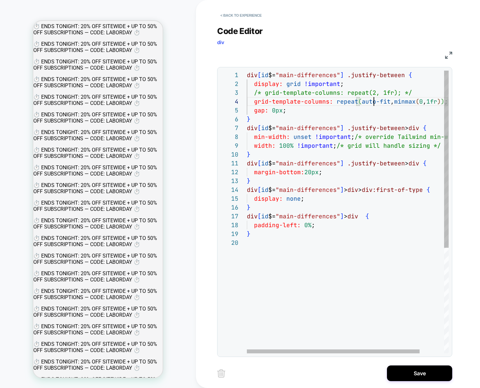
click at [375, 100] on div "div [ id $= "main-differences" ] .justify-between { margin-bottom: 20px ; div […" at bounding box center [362, 296] width 230 height 450
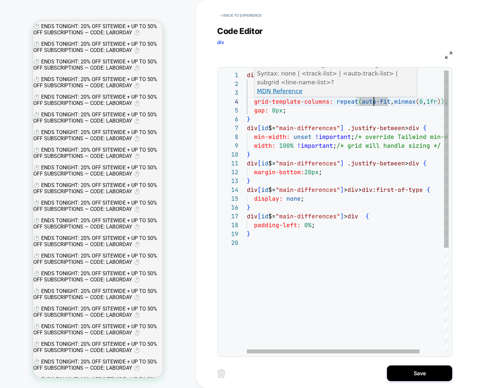
scroll to position [26, 0]
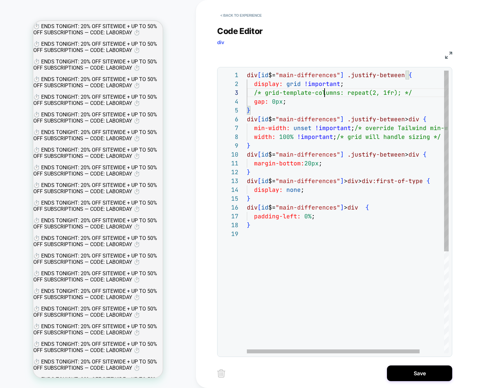
click at [325, 93] on div "div [ id $= "main-differences" ] .justify-between { margin-bottom: 20px ; div […" at bounding box center [362, 292] width 230 height 442
click at [353, 129] on div "div [ id $= "main-differences" ] .justify-between { margin-bottom: 20px ; div […" at bounding box center [362, 292] width 230 height 442
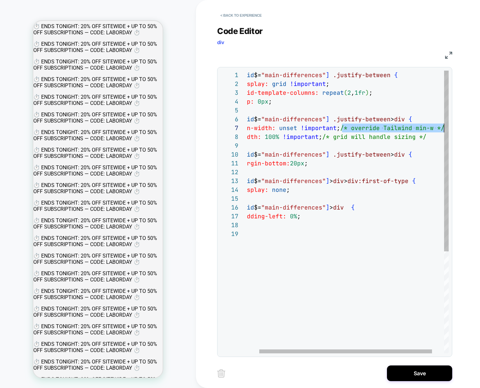
drag, startPoint x: 357, startPoint y: 128, endPoint x: 459, endPoint y: 129, distance: 102.3
click at [459, 129] on div "div [ id $= "main-differences" ] .justify-between { margin-bottom: 20px ; div […" at bounding box center [348, 292] width 230 height 442
drag, startPoint x: 343, startPoint y: 139, endPoint x: 450, endPoint y: 137, distance: 107.2
click at [450, 137] on div "div [ id $= "main-differences" ] .justify-between { margin-bottom: 20px ; div […" at bounding box center [348, 292] width 230 height 442
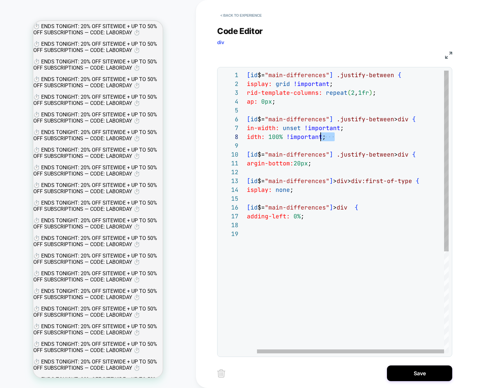
scroll to position [44, 0]
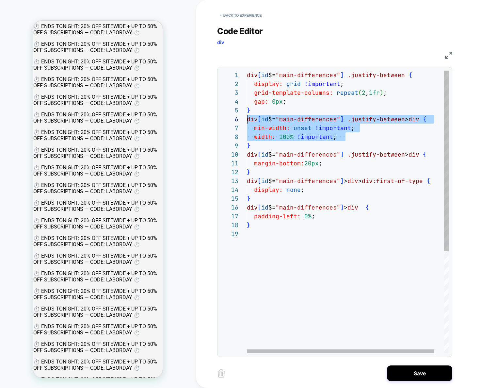
drag, startPoint x: 333, startPoint y: 134, endPoint x: 213, endPoint y: 133, distance: 119.3
click at [247, 118] on div "div [ id $= "main-differences" ] .justify-between { margin-bottom: 20px ; div […" at bounding box center [353, 292] width 213 height 442
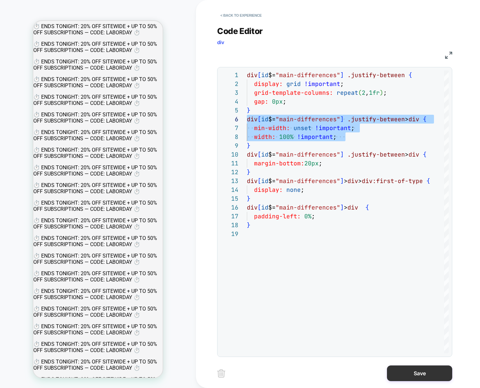
type textarea "**********"
click at [410, 371] on button "Save" at bounding box center [419, 373] width 65 height 16
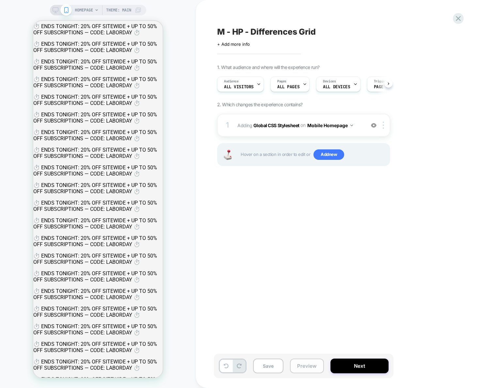
scroll to position [0, 0]
click at [310, 365] on button "Preview" at bounding box center [307, 366] width 34 height 15
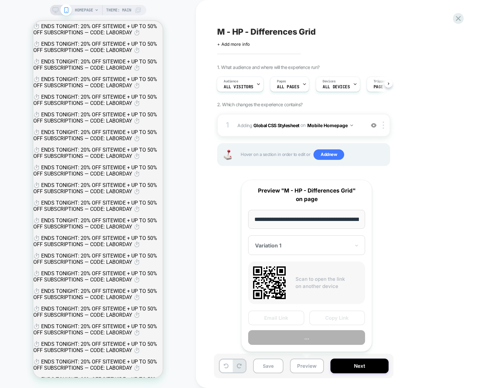
scroll to position [0, 37]
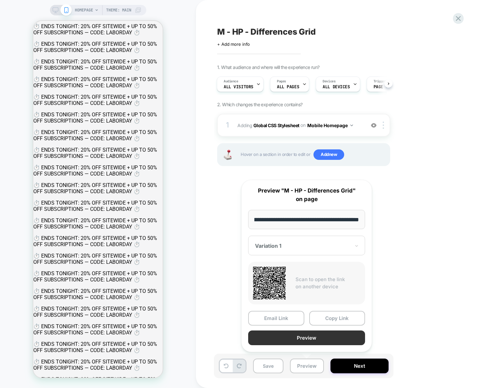
click at [310, 342] on button "Preview" at bounding box center [306, 337] width 117 height 15
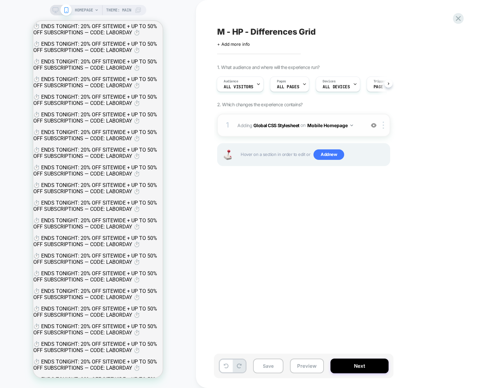
click at [352, 132] on div "1 Adding Global CSS Stylesheet on Mobile Homepage Add Before Add After Copy to …" at bounding box center [303, 125] width 173 height 23
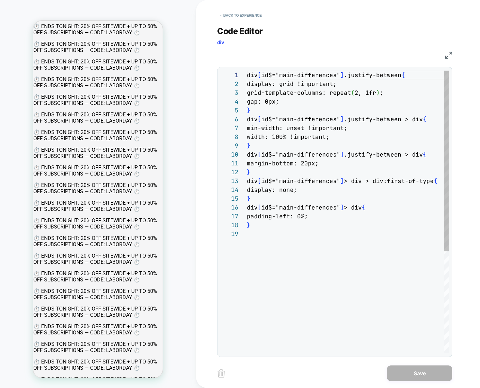
scroll to position [88, 0]
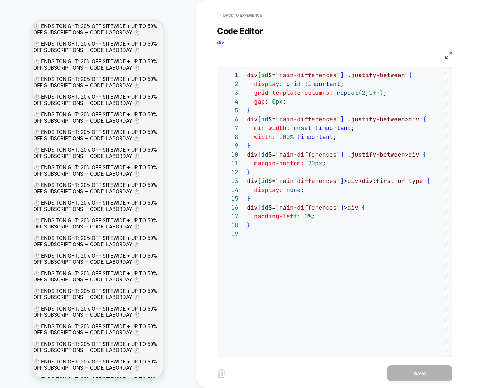
drag, startPoint x: 88, startPoint y: 234, endPoint x: 90, endPoint y: 243, distance: 9.4
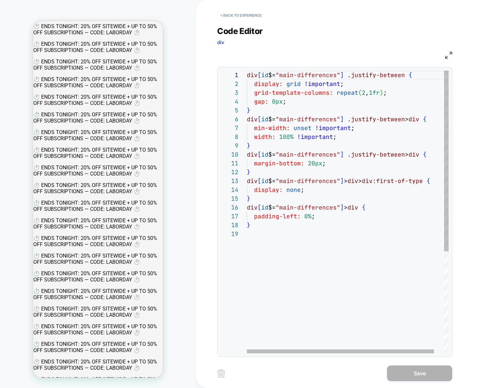
click at [320, 101] on div "div [ id $= "main-differences" ] .justify-between { display: grid !important ; …" at bounding box center [353, 292] width 213 height 442
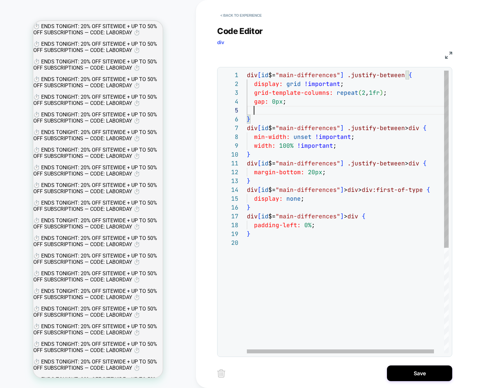
scroll to position [35, 74]
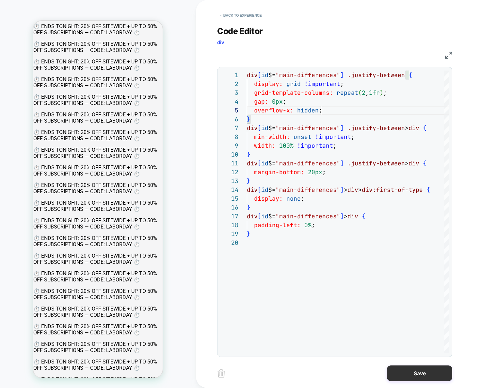
type textarea "**********"
click at [411, 371] on button "Save" at bounding box center [419, 373] width 65 height 16
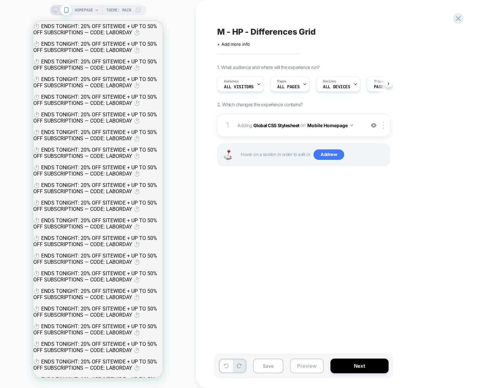
scroll to position [0, 0]
click at [316, 363] on button "Preview" at bounding box center [307, 366] width 34 height 15
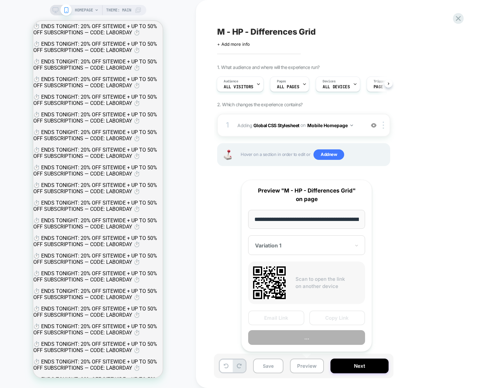
scroll to position [0, 37]
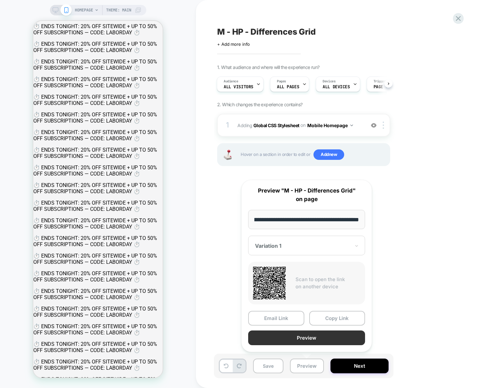
click at [314, 335] on button "Preview" at bounding box center [306, 337] width 117 height 15
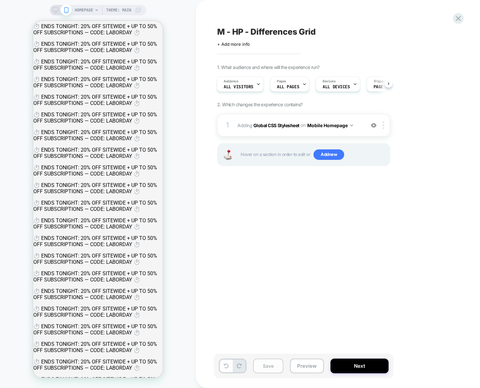
click at [275, 361] on button "Save" at bounding box center [268, 366] width 30 height 15
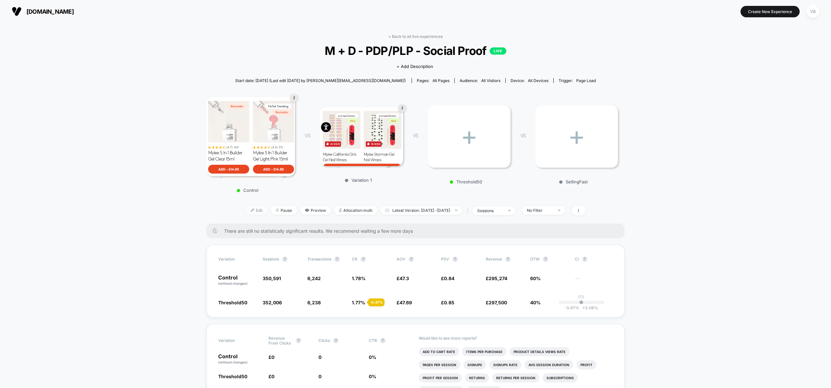
click at [248, 210] on span "Edit" at bounding box center [257, 210] width 22 height 9
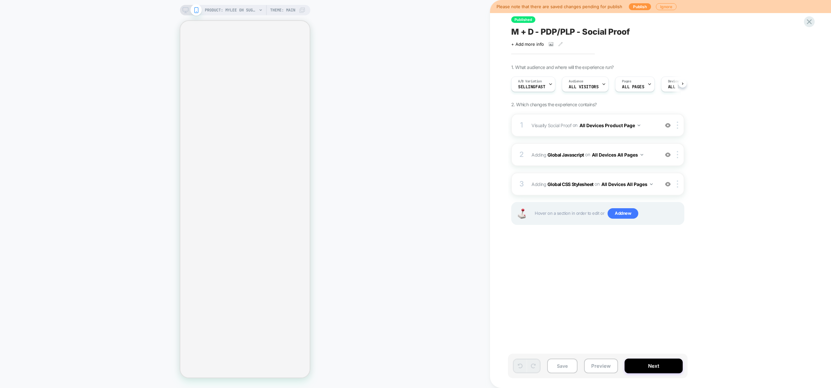
scroll to position [0, 0]
click at [607, 371] on button "Preview" at bounding box center [601, 366] width 34 height 15
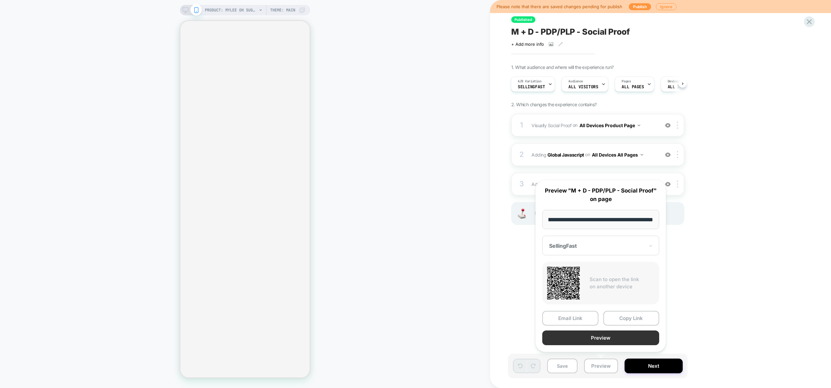
scroll to position [0, 0]
click at [605, 336] on button "Preview" at bounding box center [601, 337] width 117 height 15
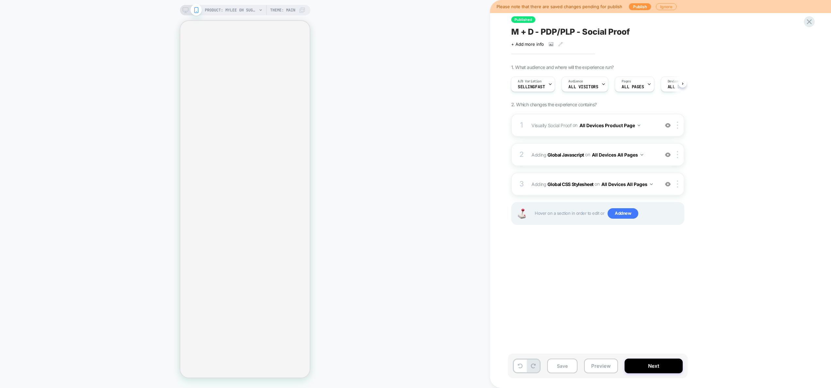
scroll to position [0, 1]
click at [655, 131] on div "1 Visually Social Proof Adding Social Proof AFTER #yotpo-tabs-main-widget-tab-p…" at bounding box center [598, 125] width 173 height 23
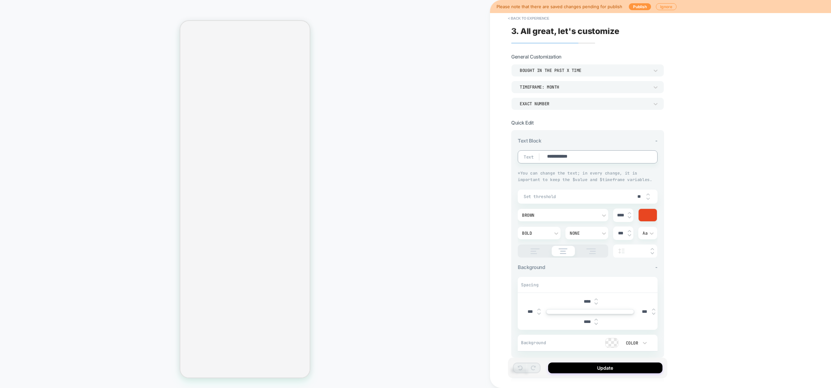
type textarea "*"
type textarea "**********"
type textarea "*"
type textarea "**********"
type textarea "*"
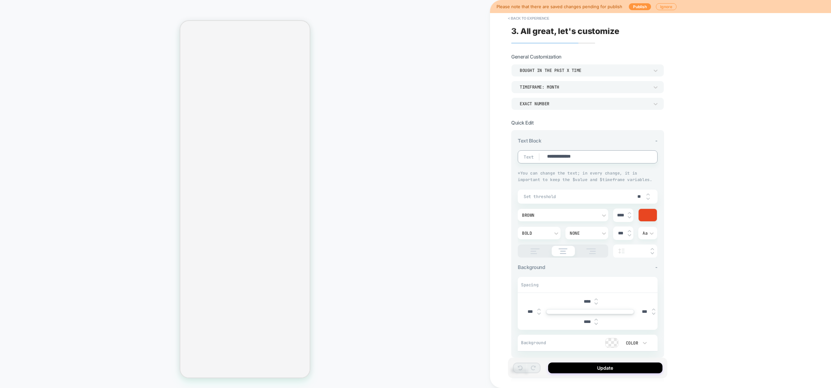
type textarea "**********"
type textarea "*"
type textarea "**********"
type textarea "*"
type textarea "**********"
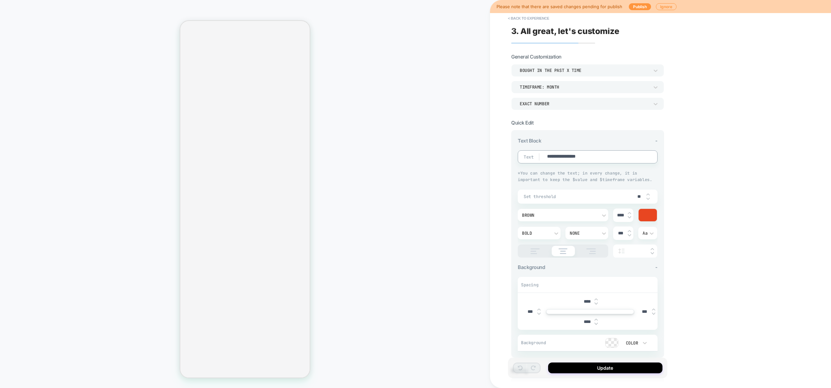
type textarea "*"
type textarea "**********"
type textarea "*"
type textarea "**********"
type textarea "*"
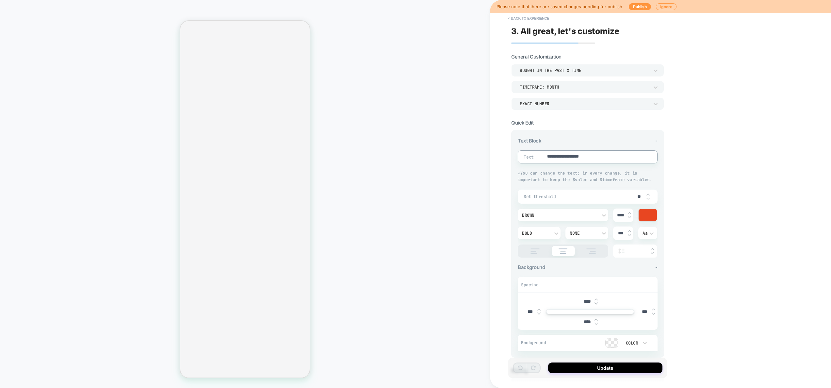
type textarea "**********"
type textarea "*"
type textarea "**********"
type textarea "*"
type textarea "**********"
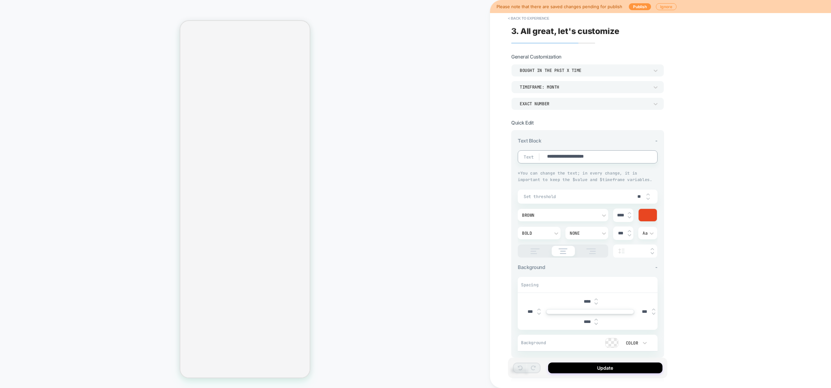
type textarea "*"
type textarea "**********"
type textarea "*"
type textarea "**********"
type textarea "*"
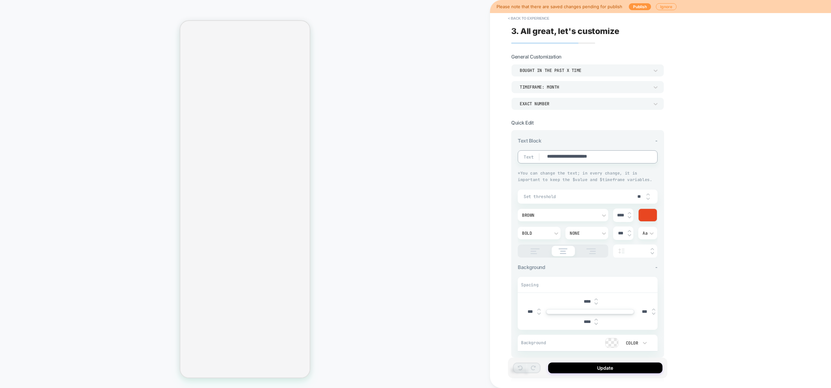
type textarea "**********"
type textarea "*"
type textarea "**********"
type textarea "*"
type textarea "**********"
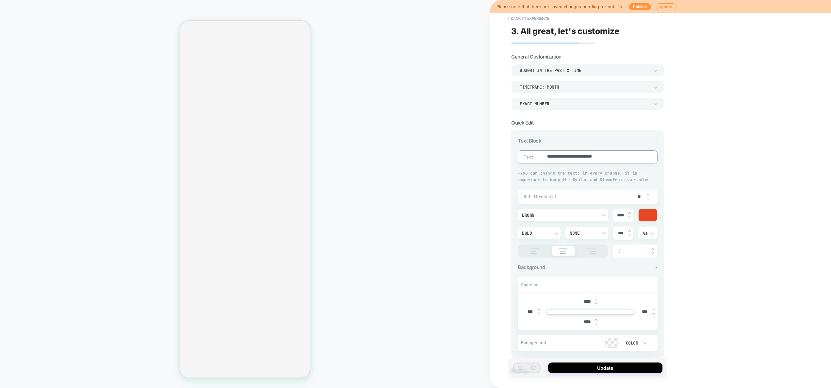
type textarea "*"
type textarea "**********"
type textarea "*"
type textarea "**********"
type textarea "*"
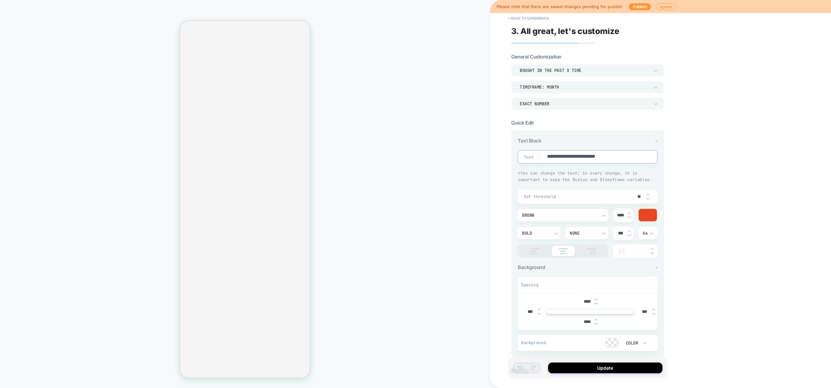
type textarea "**********"
type textarea "*"
type textarea "**********"
drag, startPoint x: 637, startPoint y: 199, endPoint x: 643, endPoint y: 199, distance: 5.6
click at [643, 199] on input "**" at bounding box center [639, 197] width 15 height 6
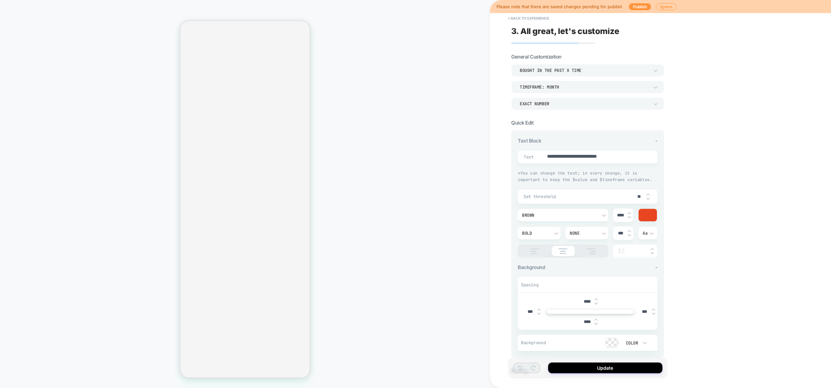
type textarea "*"
type input "*"
type textarea "*"
type input "*"
click at [449, 193] on div "PRODUCT: Mylee Oh Sugar, Sugar Wax Pen PRODUCT: Mylee Oh Sugar, Sugar Wax Pen T…" at bounding box center [245, 194] width 490 height 375
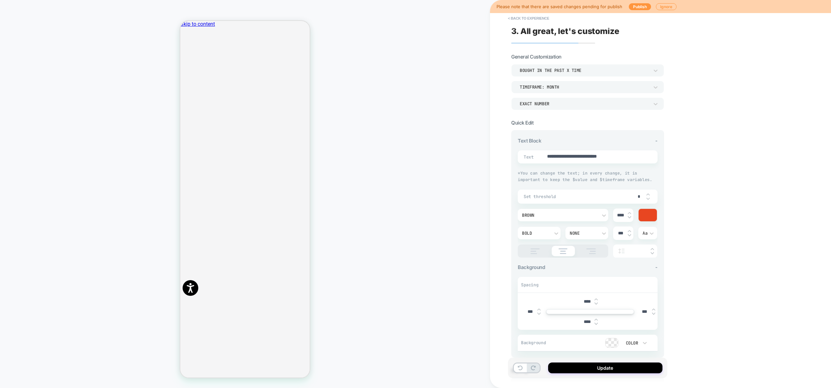
scroll to position [0, 0]
drag, startPoint x: 636, startPoint y: 194, endPoint x: 642, endPoint y: 194, distance: 5.9
click at [642, 194] on input "*" at bounding box center [639, 197] width 15 height 6
type textarea "*"
type input "*"
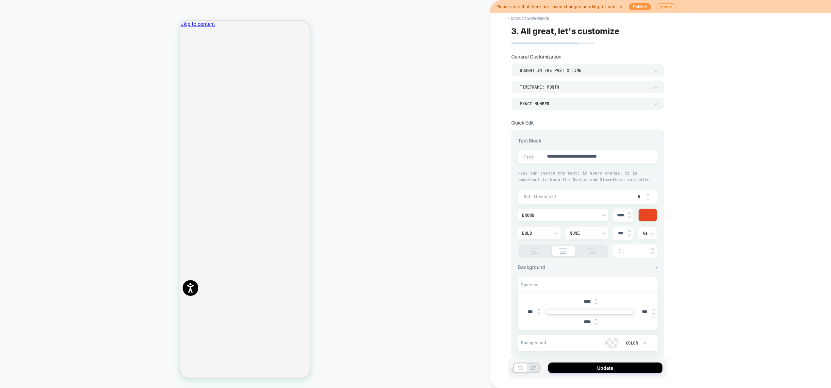
type textarea "*"
type input "*"
click at [746, 189] on div "**********" at bounding box center [634, 194] width 288 height 388
click at [622, 369] on button "Update" at bounding box center [605, 367] width 114 height 11
type textarea "*"
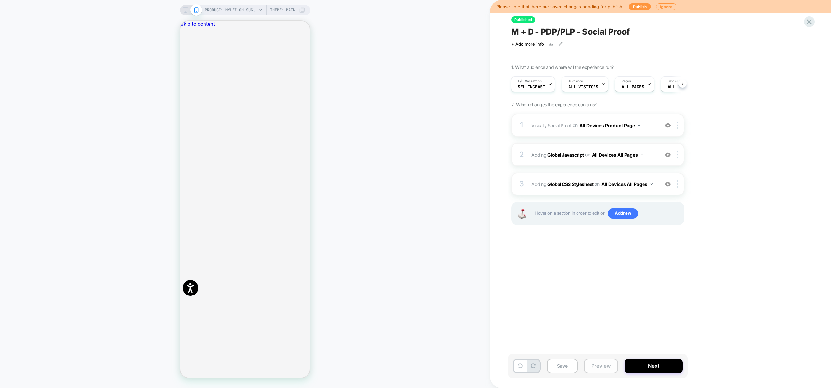
click at [596, 367] on button "Preview" at bounding box center [601, 366] width 34 height 15
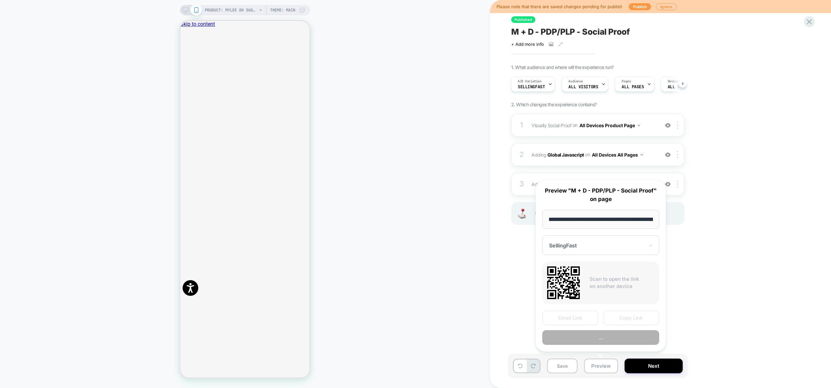
scroll to position [0, 107]
click at [600, 335] on button "Preview" at bounding box center [601, 337] width 117 height 15
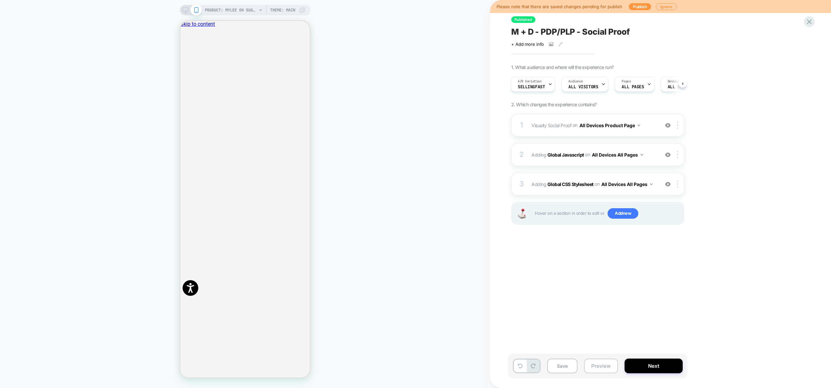
drag, startPoint x: 601, startPoint y: 364, endPoint x: 602, endPoint y: 360, distance: 4.3
click at [601, 364] on button "Preview" at bounding box center [601, 366] width 34 height 15
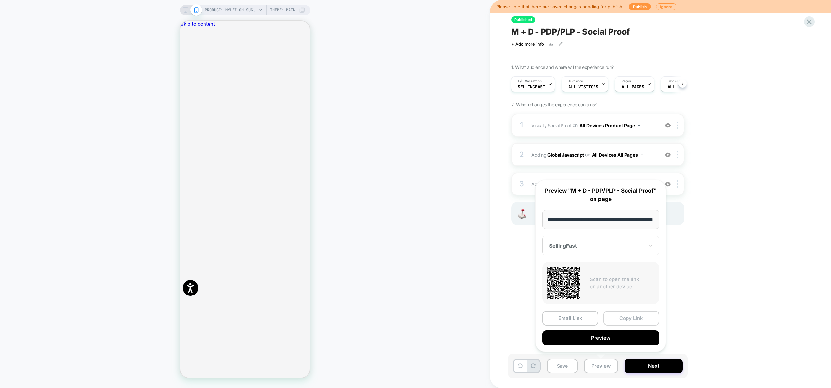
click at [624, 317] on button "Copy Link" at bounding box center [632, 318] width 56 height 15
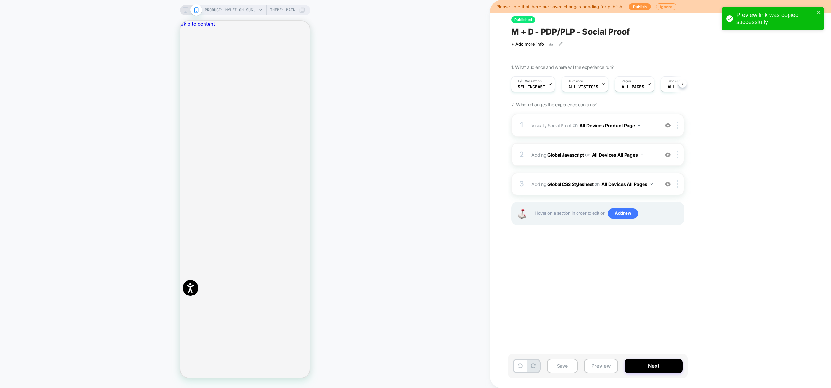
click at [474, 280] on div "PRODUCT: Mylee Oh Sugar, Sugar Wax Pen PRODUCT: Mylee Oh Sugar, Sugar Wax Pen T…" at bounding box center [245, 194] width 490 height 375
click at [651, 157] on span "Adding Global Javascript on All Devices All Pages" at bounding box center [594, 154] width 125 height 9
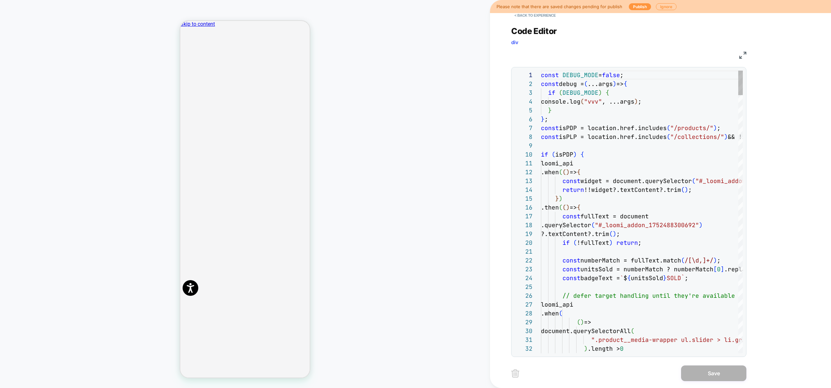
scroll to position [88, 0]
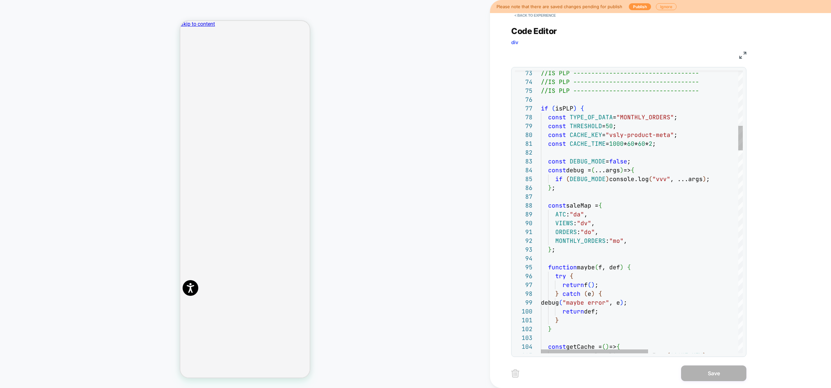
type textarea "**********"
type textarea "*"
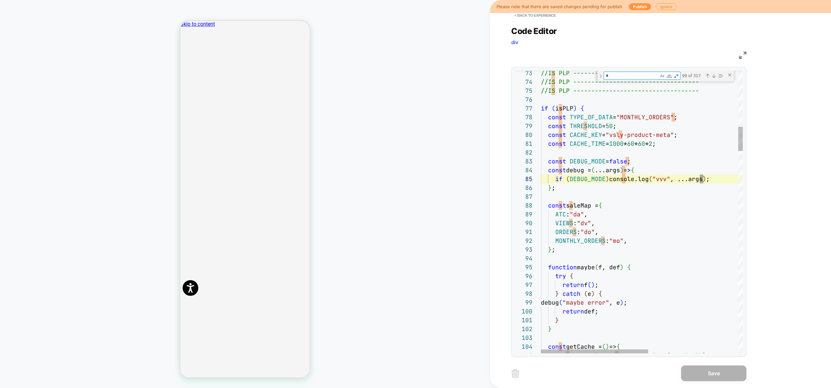
type textarea "**********"
type textarea "**"
type textarea "**********"
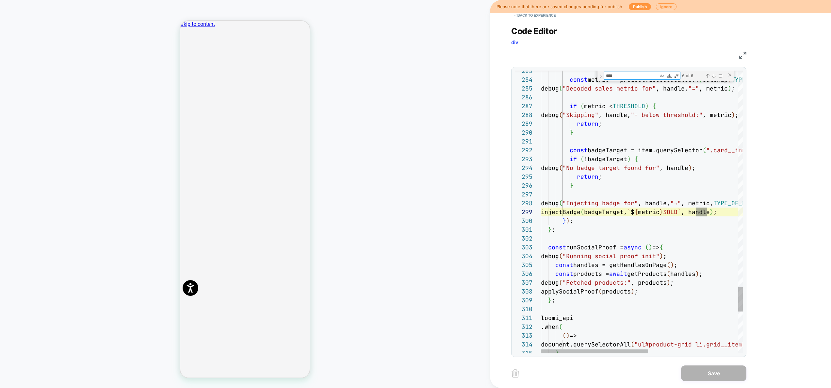
scroll to position [88, 169]
type textarea "****"
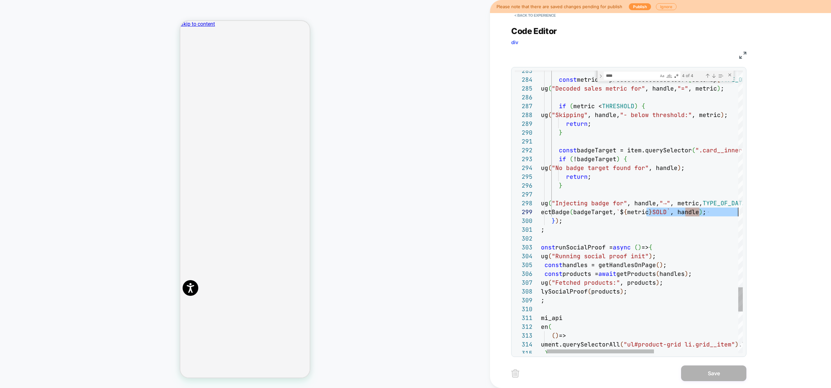
scroll to position [71, 208]
drag, startPoint x: 660, startPoint y: 213, endPoint x: 759, endPoint y: 214, distance: 99.0
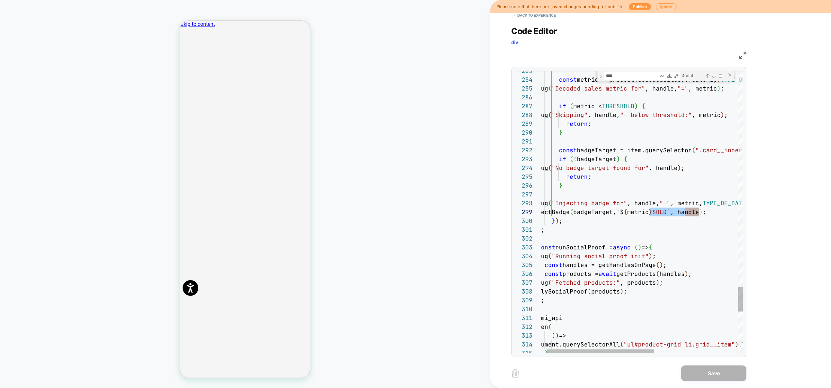
drag, startPoint x: 650, startPoint y: 212, endPoint x: 699, endPoint y: 211, distance: 49.4
type textarea "**********"
click at [715, 375] on button "Save" at bounding box center [713, 373] width 65 height 16
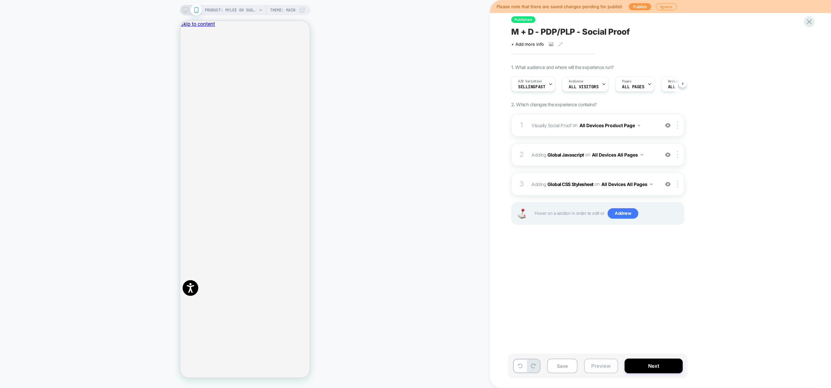
scroll to position [0, 0]
click at [610, 365] on button "Preview" at bounding box center [601, 366] width 34 height 15
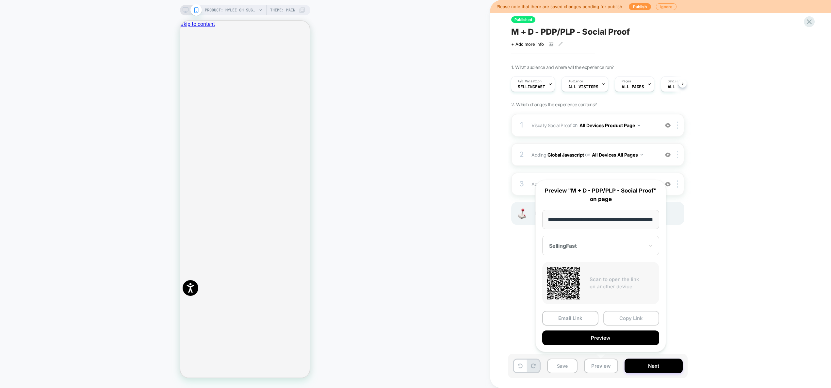
scroll to position [0, 0]
click at [624, 322] on button "Copy Link" at bounding box center [632, 318] width 56 height 15
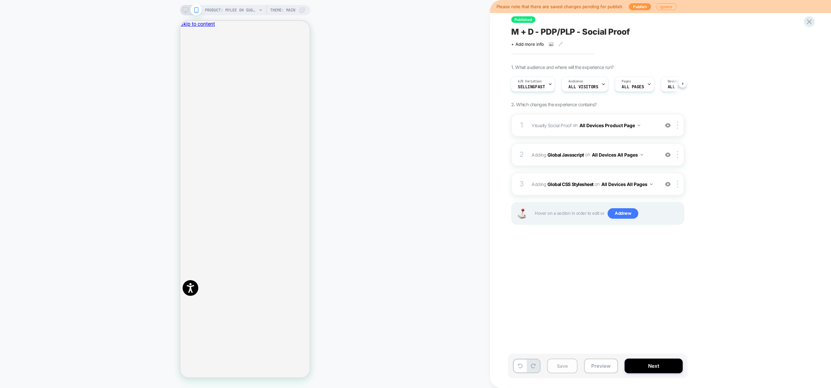
click at [568, 366] on button "Save" at bounding box center [562, 366] width 30 height 15
click at [654, 127] on span "Visually Social Proof Adding Social Proof AFTER #yotpo-tabs-main-widget-tab-pan…" at bounding box center [594, 125] width 125 height 9
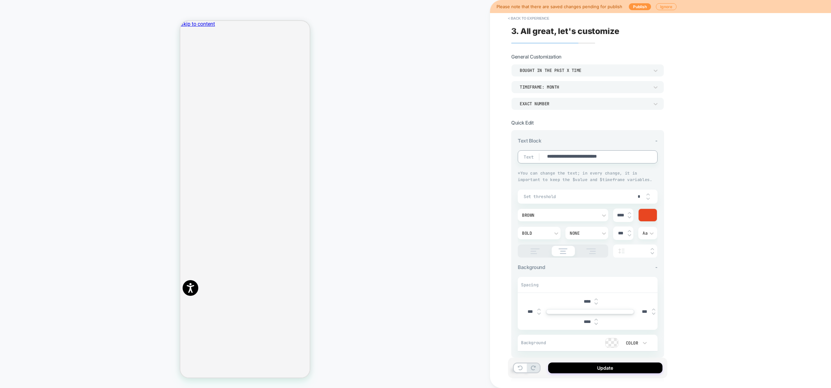
drag, startPoint x: 631, startPoint y: 160, endPoint x: 593, endPoint y: 170, distance: 39.3
type textarea "*"
type textarea "**********"
type textarea "*"
type textarea "**********"
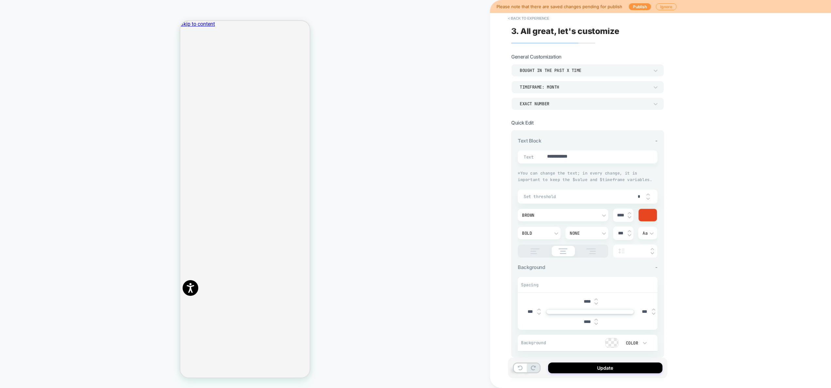
drag, startPoint x: 614, startPoint y: 195, endPoint x: 642, endPoint y: 200, distance: 27.8
click at [642, 200] on div "Set threshold *" at bounding box center [588, 197] width 140 height 14
drag, startPoint x: 635, startPoint y: 200, endPoint x: 647, endPoint y: 199, distance: 11.8
click at [647, 199] on div "*" at bounding box center [642, 196] width 20 height 13
drag, startPoint x: 640, startPoint y: 197, endPoint x: 629, endPoint y: 196, distance: 11.2
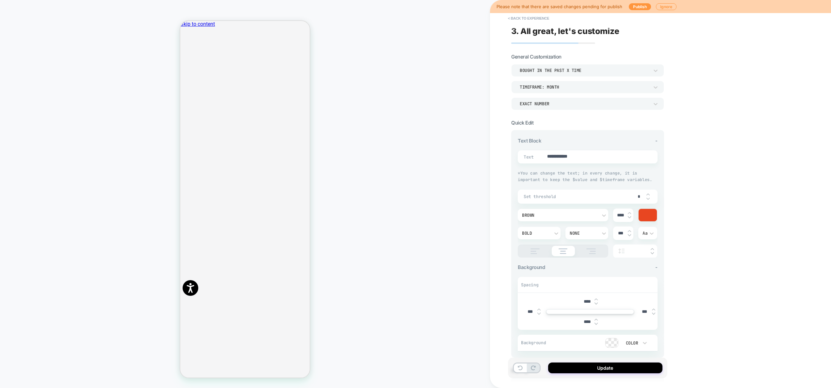
click at [629, 196] on div "Set threshold *" at bounding box center [588, 197] width 140 height 14
type textarea "*"
type input "*"
type textarea "*"
type input "**"
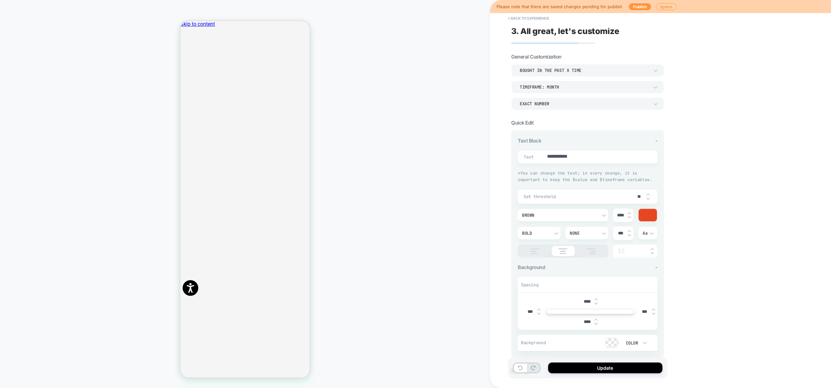
type textarea "*"
type input "**"
click at [600, 369] on button "Update" at bounding box center [605, 367] width 114 height 11
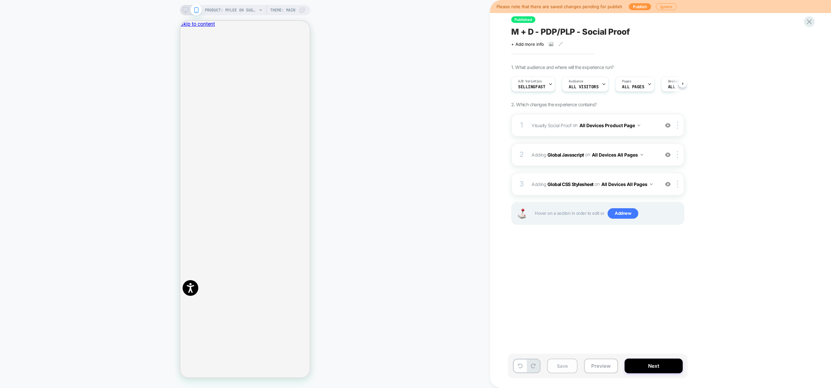
scroll to position [0, 0]
click at [560, 367] on button "Save" at bounding box center [562, 366] width 30 height 15
click at [649, 125] on span "Visually Social Proof Adding Social Proof AFTER #yotpo-tabs-main-widget-tab-pan…" at bounding box center [594, 125] width 125 height 9
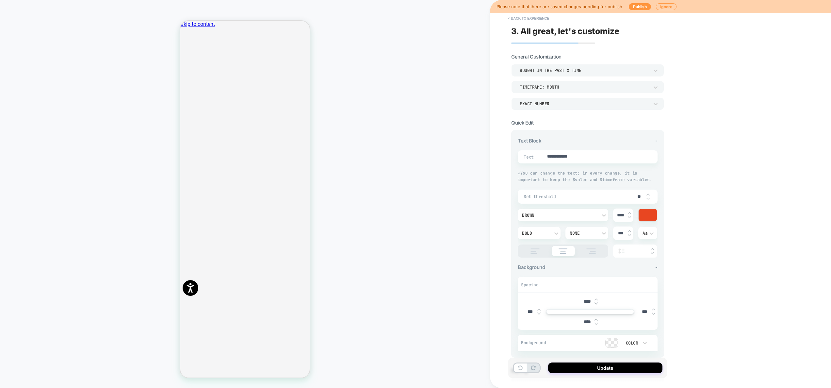
click at [650, 198] on div "Set threshold **" at bounding box center [588, 197] width 140 height 14
drag, startPoint x: 634, startPoint y: 199, endPoint x: 649, endPoint y: 198, distance: 14.7
click at [649, 198] on div "**" at bounding box center [642, 196] width 20 height 13
type textarea "*"
type input "*"
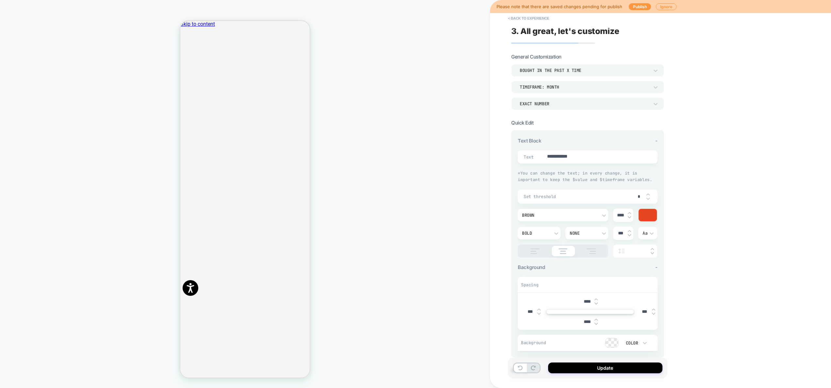
type textarea "*"
type input "*"
drag, startPoint x: 594, startPoint y: 157, endPoint x: 541, endPoint y: 155, distance: 53.0
type textarea "*"
type textarea "**********"
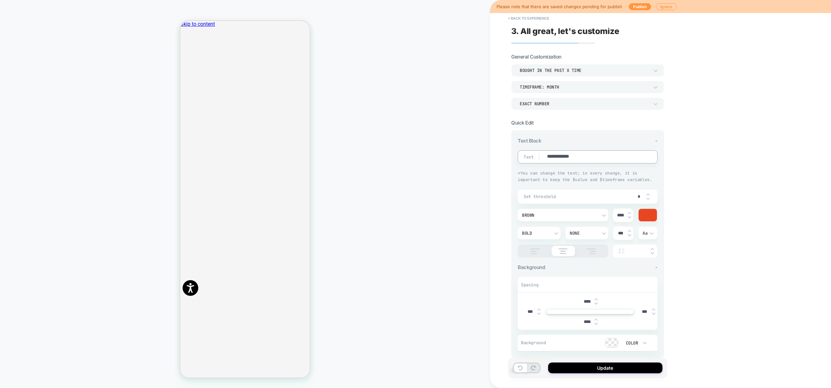
type textarea "*"
type textarea "**********"
type textarea "*"
type textarea "**********"
type textarea "*"
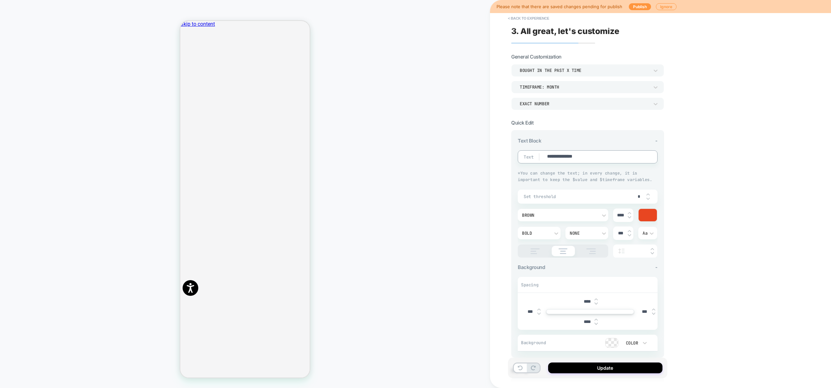
type textarea "**********"
type textarea "*"
type textarea "**********"
type textarea "*"
type textarea "**********"
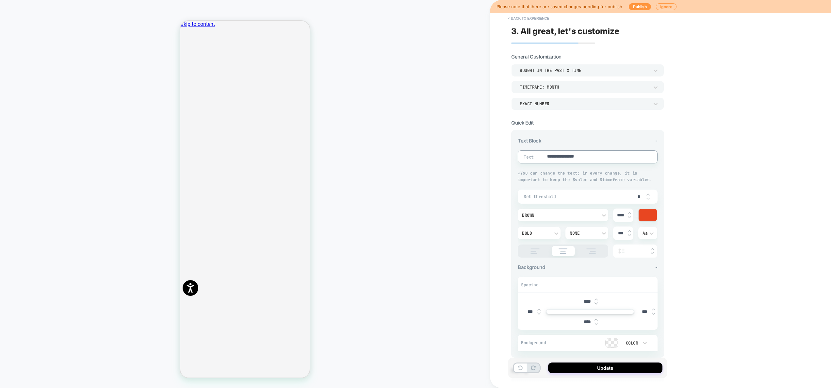
type textarea "*"
type textarea "**********"
type textarea "*"
type textarea "**********"
type textarea "*"
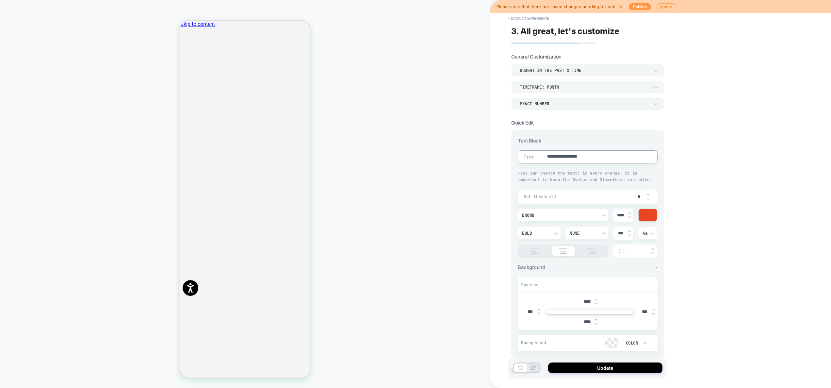
type textarea "**********"
type textarea "*"
type textarea "**********"
type textarea "*"
type textarea "**********"
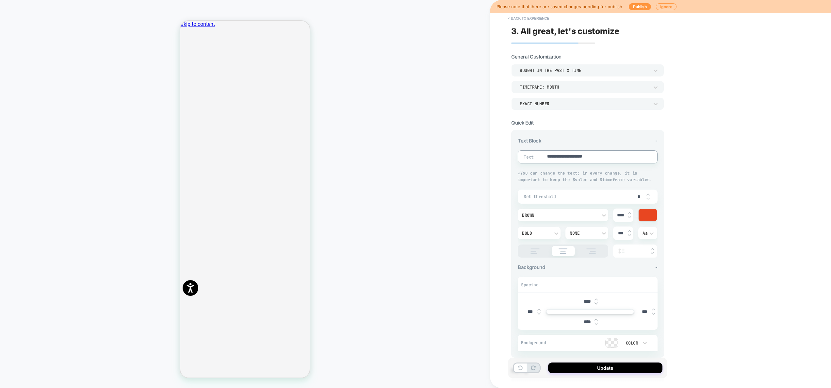
type textarea "*"
type textarea "**********"
type textarea "*"
type textarea "**********"
type textarea "*"
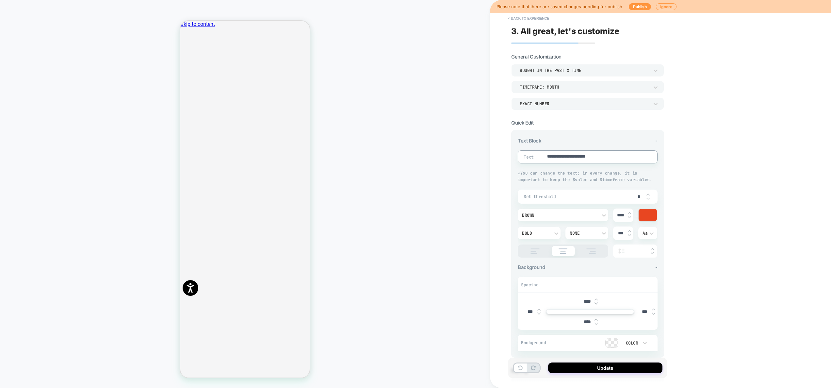
type textarea "**********"
type textarea "*"
type textarea "**********"
type textarea "*"
type textarea "**********"
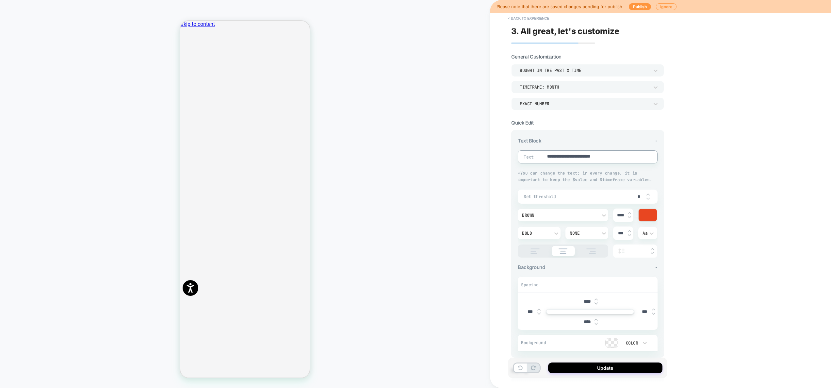
type textarea "*"
type textarea "**********"
type textarea "*"
type textarea "**********"
type textarea "*"
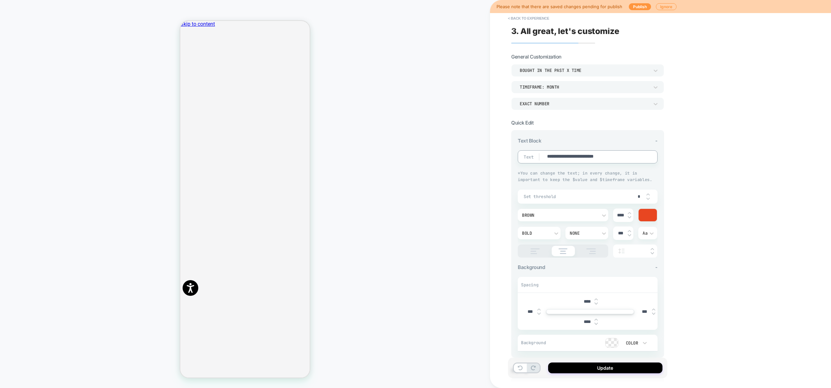
type textarea "**********"
type textarea "*"
type textarea "**********"
drag, startPoint x: 603, startPoint y: 156, endPoint x: 600, endPoint y: 156, distance: 3.3
click at [600, 156] on textarea "**********" at bounding box center [594, 156] width 95 height 7
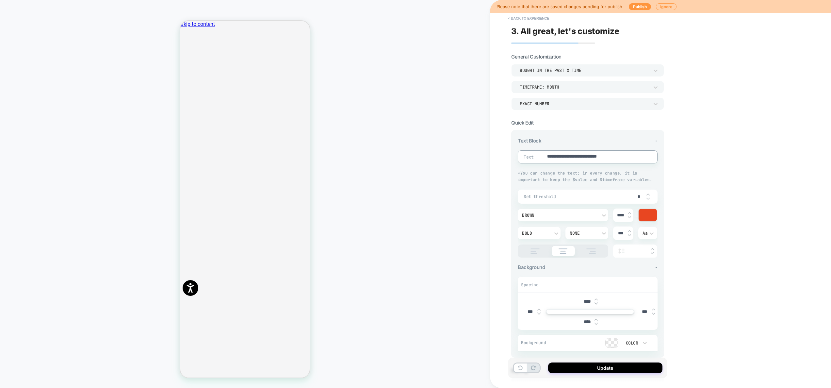
type textarea "*"
type textarea "**********"
type textarea "*"
type textarea "**********"
click at [715, 165] on div "**********" at bounding box center [634, 194] width 288 height 388
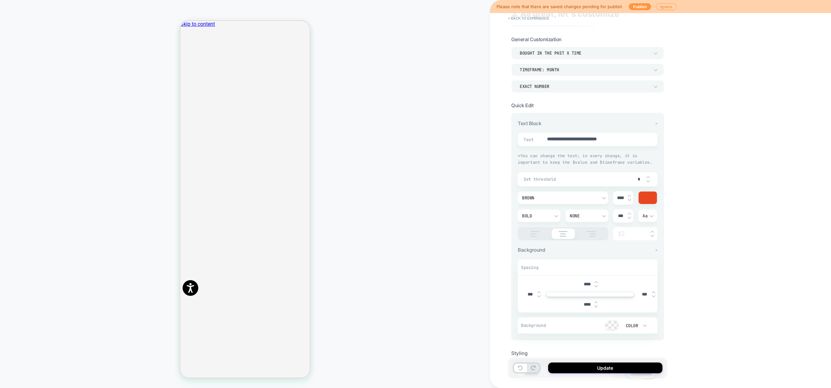
scroll to position [58, 0]
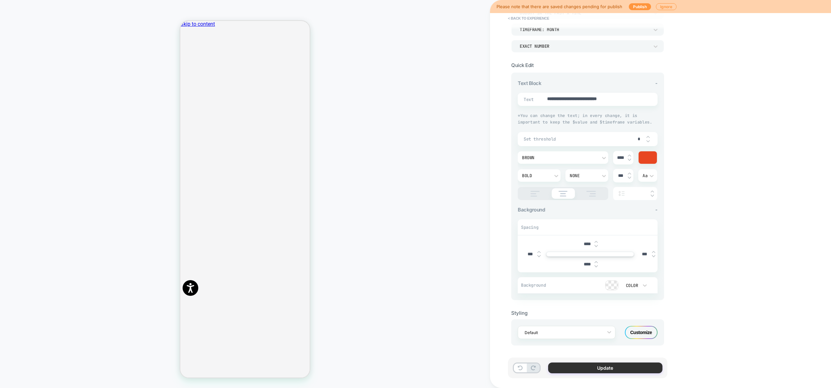
click at [625, 371] on button "Update" at bounding box center [605, 367] width 114 height 11
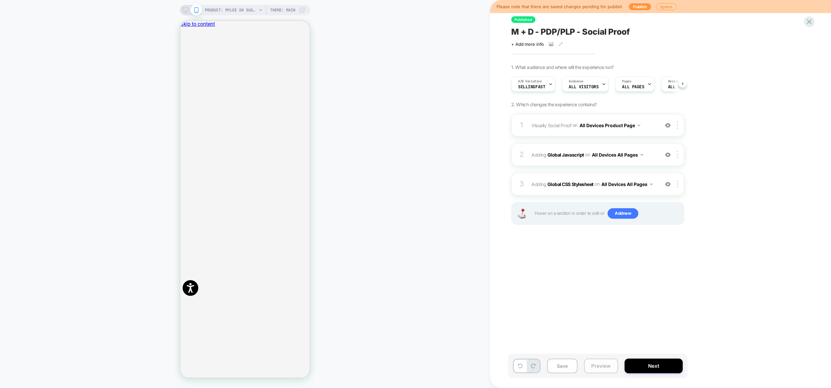
scroll to position [0, 0]
click at [600, 367] on button "Preview" at bounding box center [601, 366] width 34 height 15
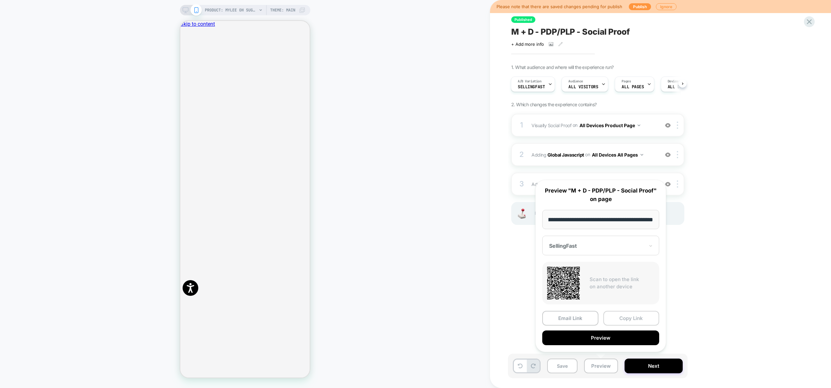
scroll to position [0, 0]
click at [628, 317] on button "Copy Link" at bounding box center [632, 318] width 56 height 15
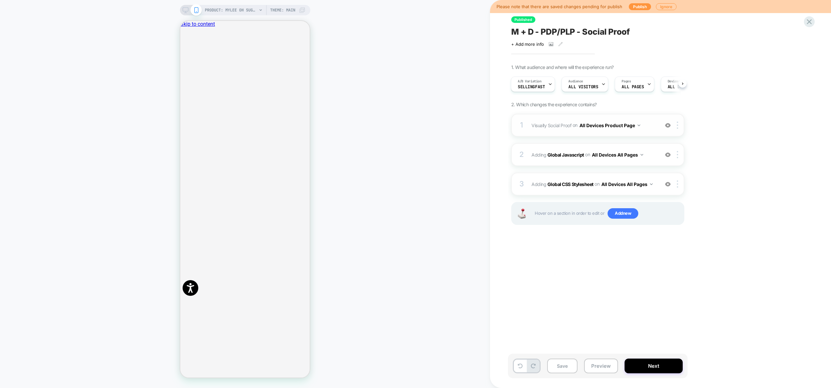
click at [651, 119] on div "1 Visually Social Proof Adding Social Proof AFTER #yotpo-tabs-main-widget-tab-p…" at bounding box center [598, 125] width 173 height 23
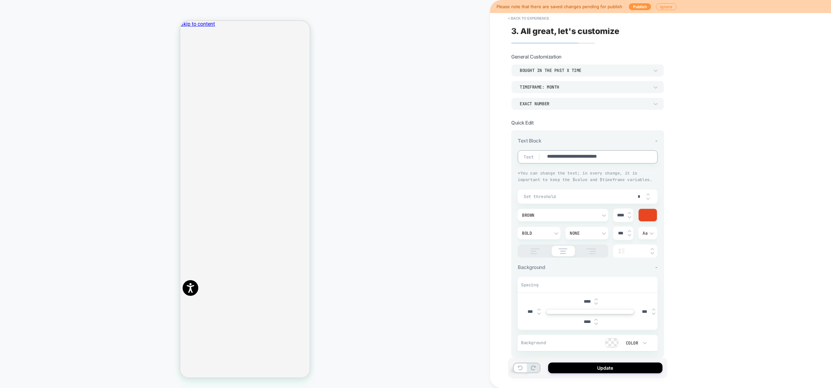
drag, startPoint x: 629, startPoint y: 156, endPoint x: 579, endPoint y: 154, distance: 49.7
type textarea "*"
type textarea "**********"
type textarea "*"
type textarea "**********"
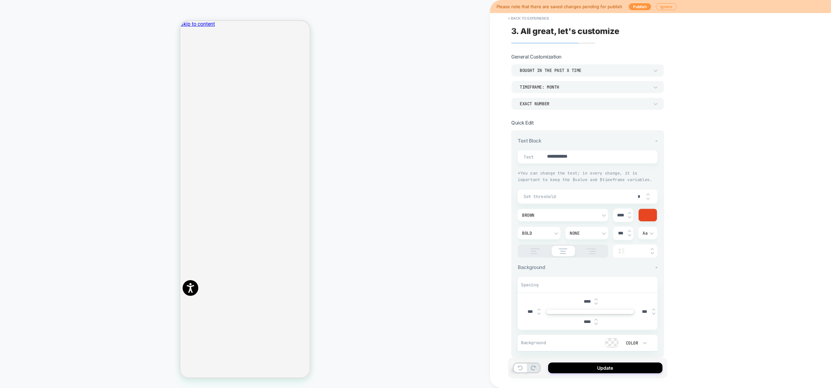
drag, startPoint x: 616, startPoint y: 196, endPoint x: 646, endPoint y: 194, distance: 30.5
click at [646, 194] on div "Set threshold *" at bounding box center [588, 197] width 140 height 14
drag, startPoint x: 637, startPoint y: 196, endPoint x: 644, endPoint y: 195, distance: 7.3
click at [644, 195] on input "*" at bounding box center [639, 197] width 15 height 6
type textarea "*"
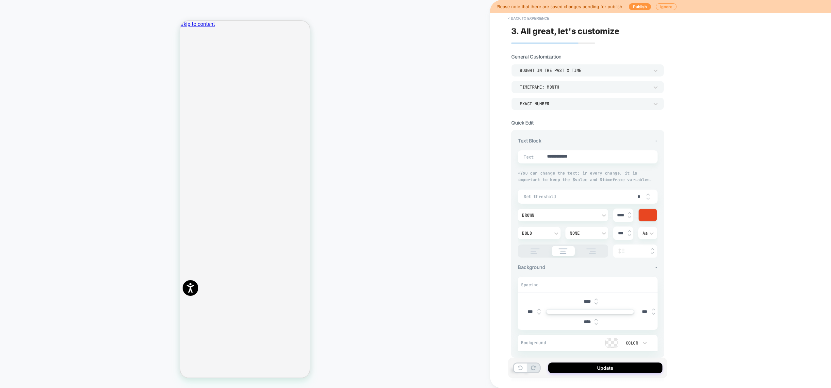
type input "*"
type textarea "*"
type input "**"
type textarea "*"
type input "**"
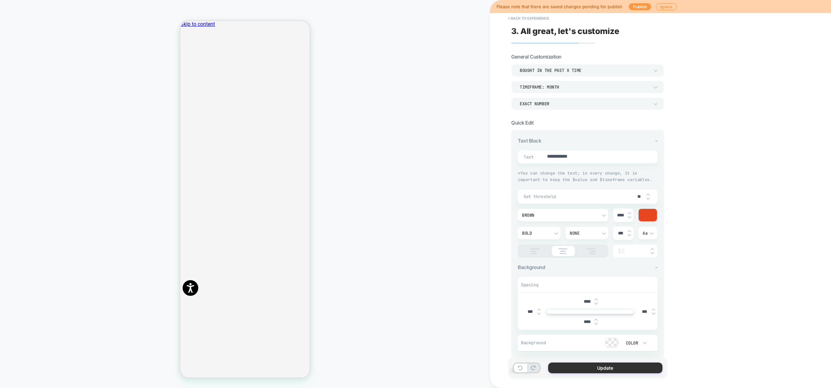
click at [619, 366] on button "Update" at bounding box center [605, 367] width 114 height 11
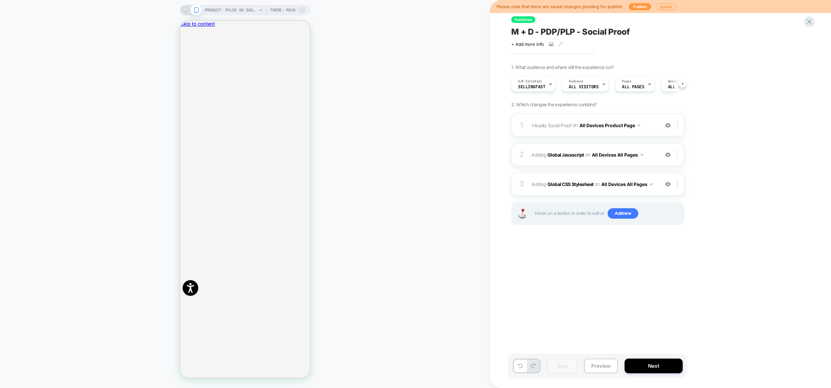
scroll to position [0, 0]
click at [544, 78] on div "A/B Variation SellingFast" at bounding box center [532, 84] width 40 height 15
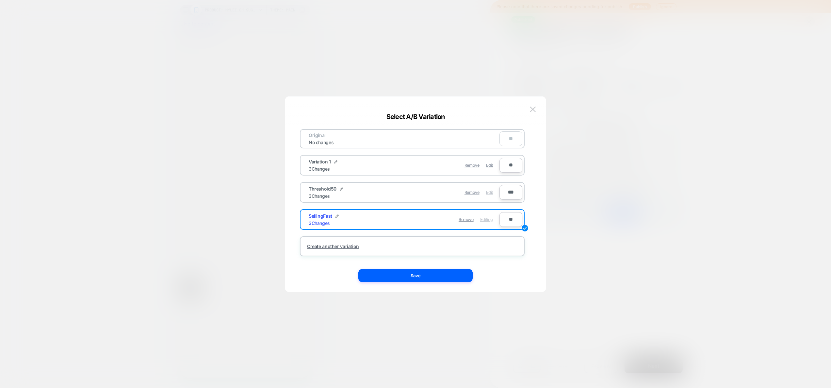
click at [489, 192] on span "Edit" at bounding box center [489, 192] width 7 height 5
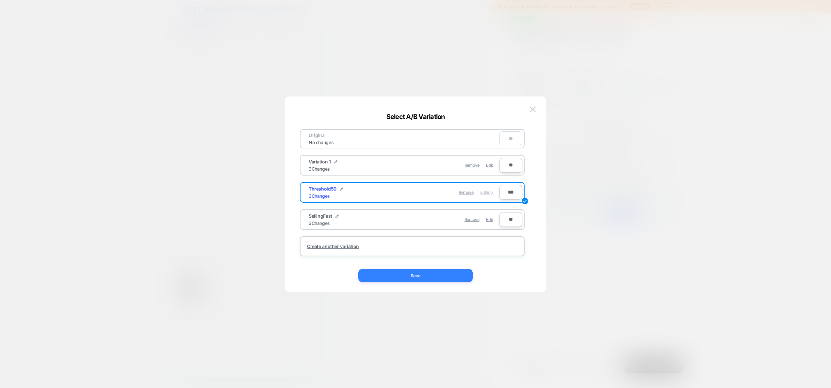
click at [434, 276] on button "Save" at bounding box center [416, 275] width 114 height 13
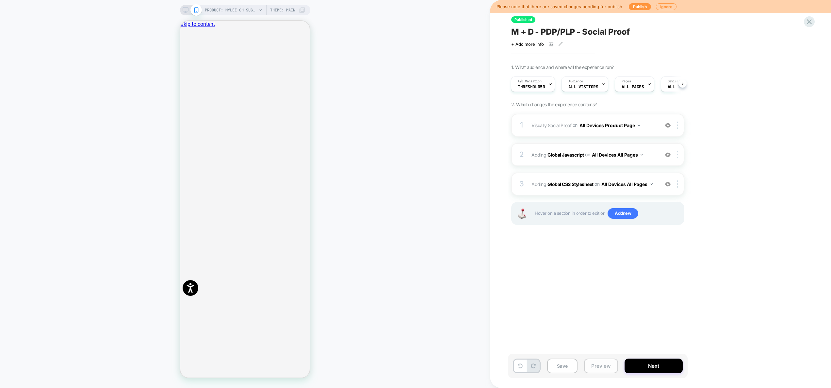
click at [597, 365] on button "Preview" at bounding box center [601, 366] width 34 height 15
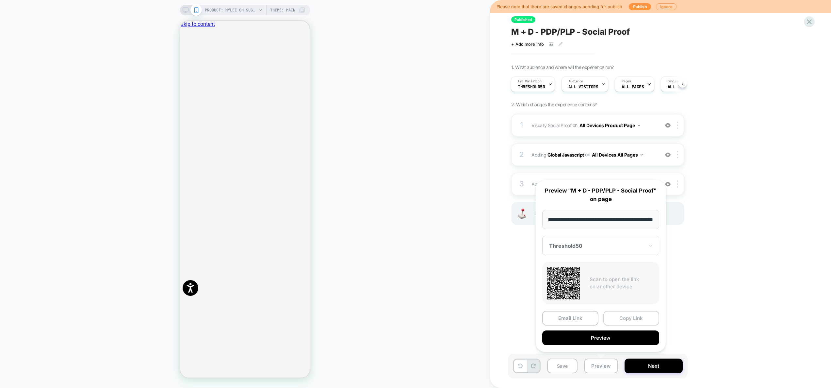
scroll to position [0, 0]
click at [627, 315] on button "Copy Link" at bounding box center [632, 318] width 56 height 15
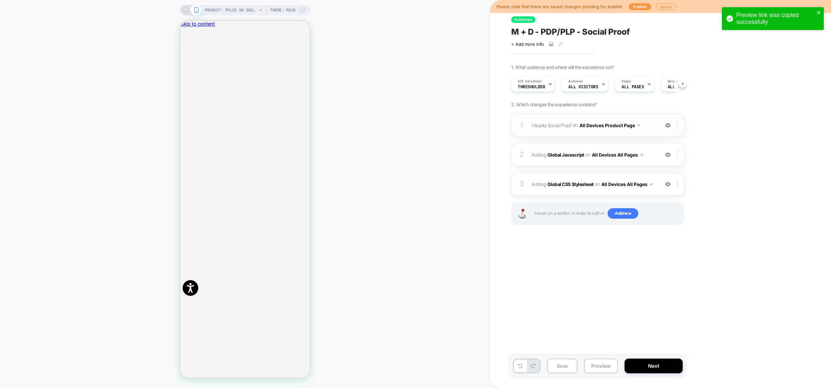
click at [669, 125] on img at bounding box center [668, 126] width 6 height 6
click at [650, 127] on span "Visually Social Proof Adding Social Proof AFTER #yotpo-tabs-main-widget-tab-pan…" at bounding box center [594, 125] width 125 height 9
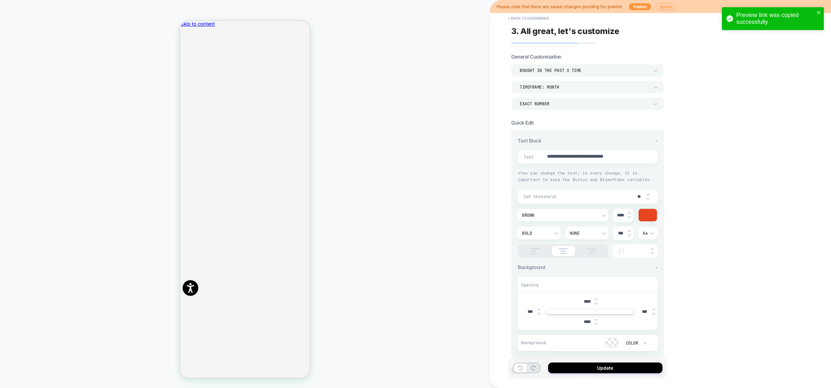
type textarea "*"
click at [530, 19] on button "< Back to experience" at bounding box center [529, 18] width 48 height 10
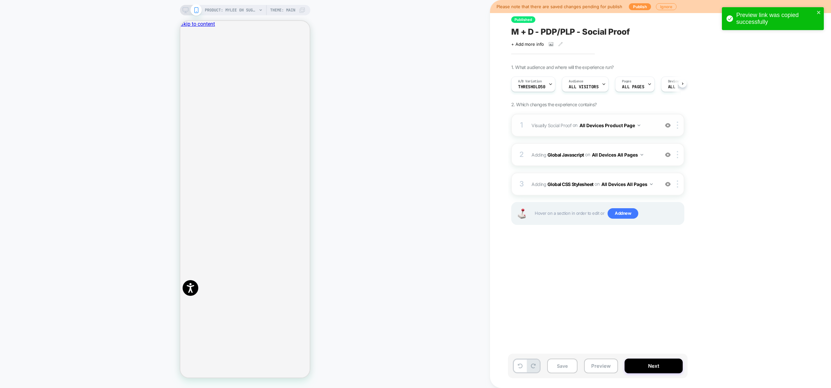
scroll to position [0, 0]
click at [679, 128] on div at bounding box center [679, 125] width 11 height 7
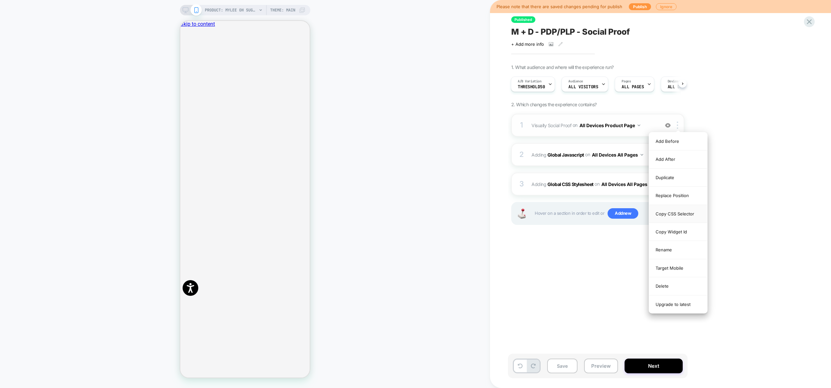
click at [680, 216] on div "Copy CSS Selector" at bounding box center [678, 214] width 58 height 18
click at [651, 155] on span "Adding Global Javascript on All Devices All Pages" at bounding box center [594, 154] width 125 height 9
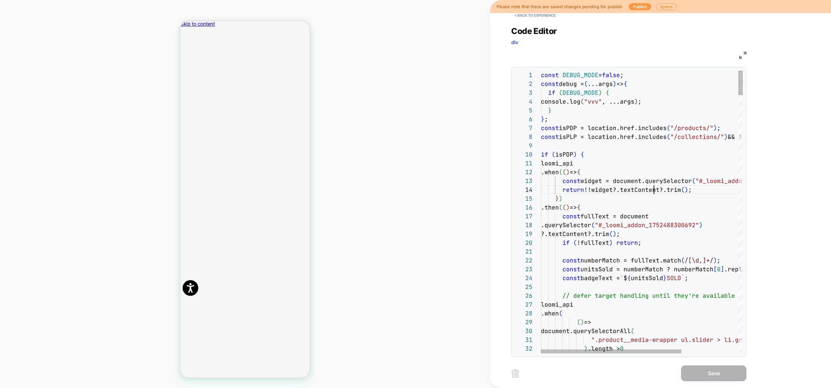
click at [657, 76] on div "**********" at bounding box center [642, 76] width 77 height 8
click at [659, 76] on div "Find / Replace" at bounding box center [670, 76] width 22 height 7
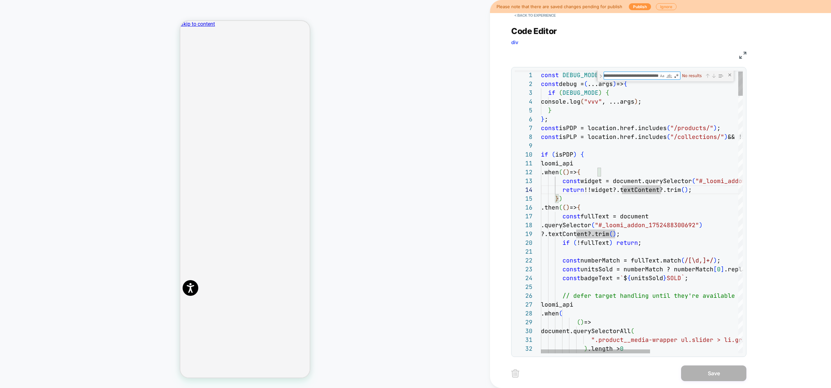
scroll to position [0, 0]
drag, startPoint x: 658, startPoint y: 77, endPoint x: 652, endPoint y: 78, distance: 6.3
click at [652, 78] on textarea "**********" at bounding box center [631, 76] width 55 height 8
type textarea "**********"
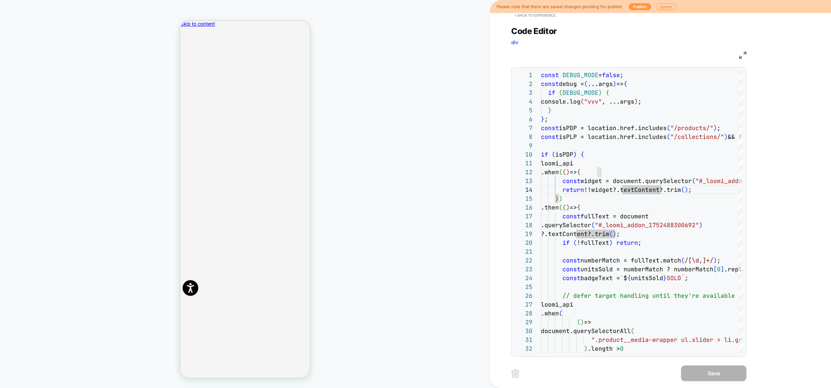
click at [537, 18] on button "< Back to experience" at bounding box center [536, 15] width 48 height 10
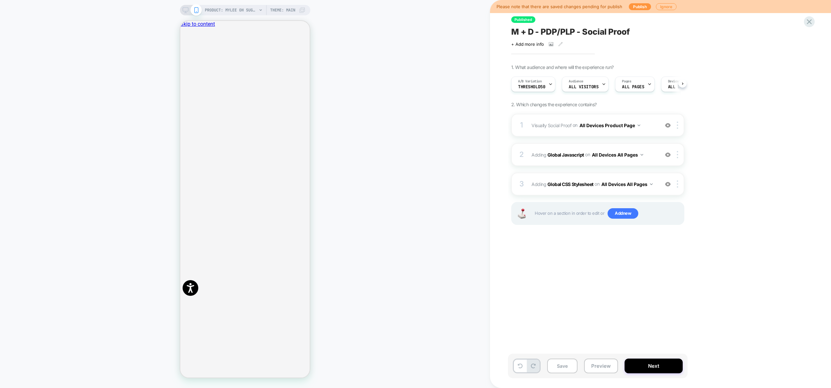
scroll to position [0, 0]
click at [533, 90] on div "A/B Variation Threshold50" at bounding box center [532, 84] width 40 height 15
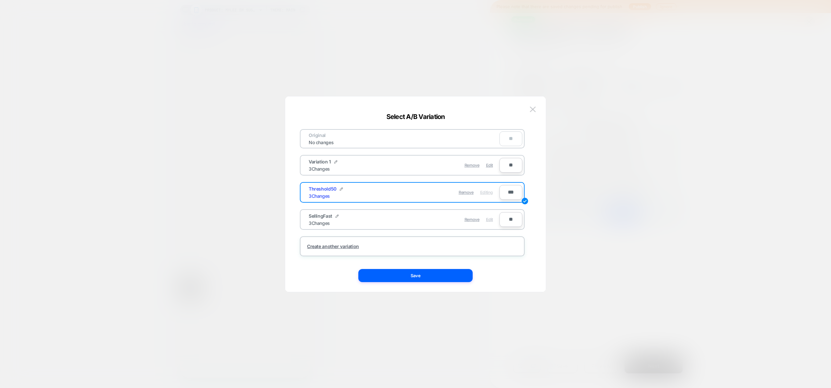
click at [490, 221] on span "Edit" at bounding box center [489, 219] width 7 height 5
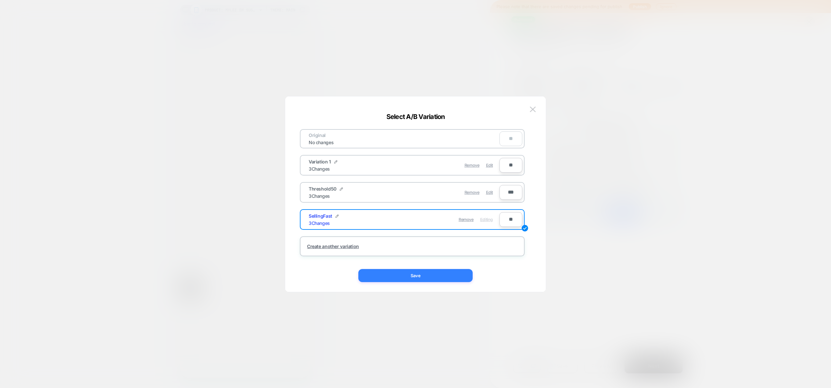
click at [447, 274] on button "Save" at bounding box center [416, 275] width 114 height 13
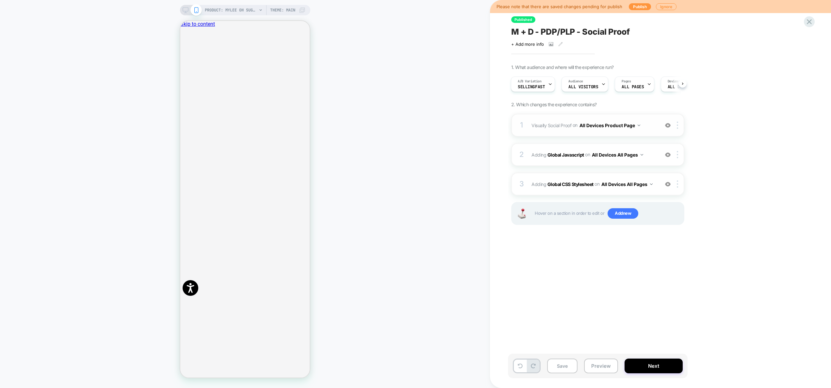
click at [647, 132] on div "1 Visually Social Proof Adding Social Proof AFTER #yotpo-tabs-main-widget-tab-p…" at bounding box center [598, 125] width 173 height 23
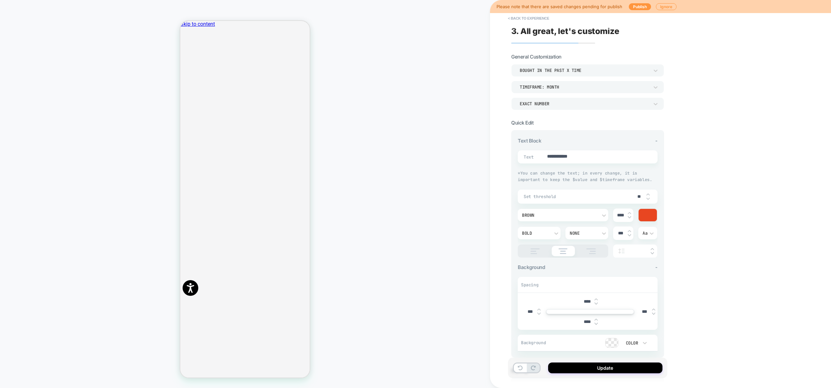
type textarea "*"
click at [536, 18] on button "< Back to experience" at bounding box center [529, 18] width 48 height 10
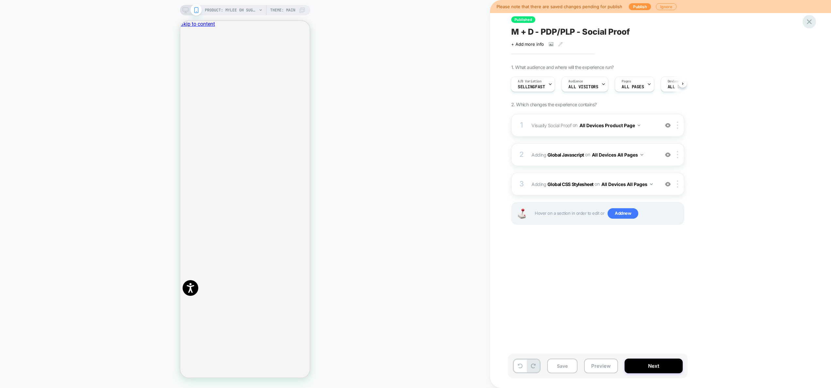
click at [811, 24] on icon at bounding box center [809, 21] width 9 height 9
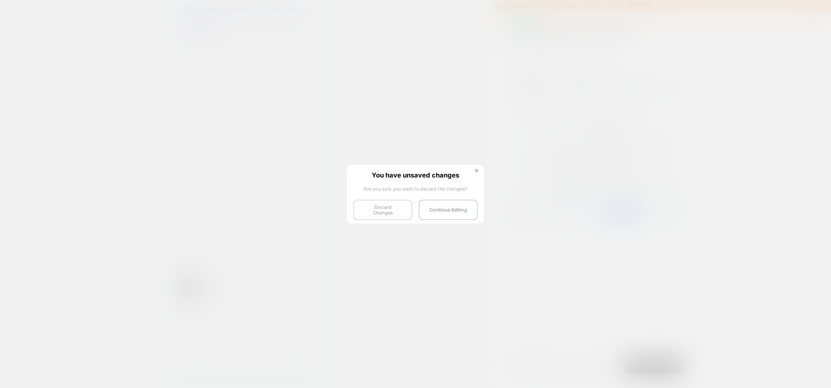
click at [396, 210] on button "Discard Changes" at bounding box center [383, 210] width 59 height 20
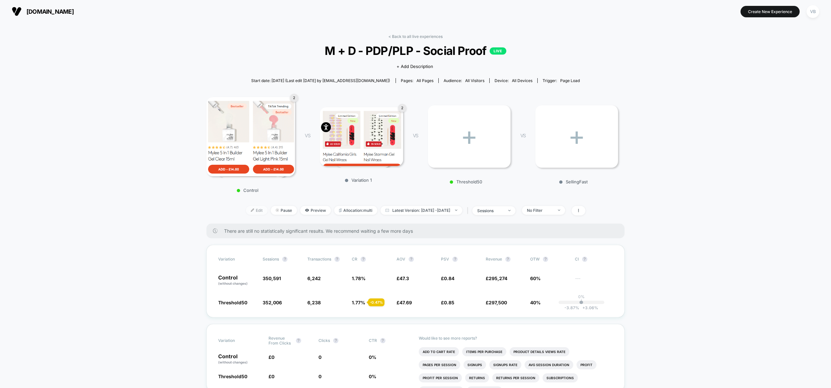
click at [252, 212] on span "Edit" at bounding box center [257, 210] width 22 height 9
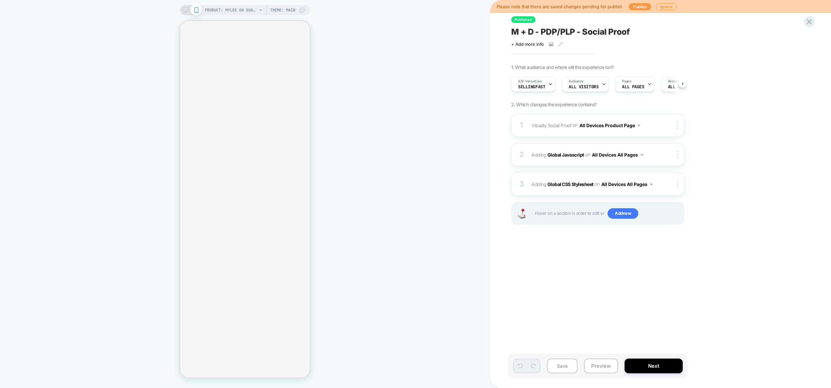
scroll to position [0, 0]
click at [646, 129] on span "Visually Social Proof Adding Social Proof AFTER #yotpo-tabs-main-widget-tab-pan…" at bounding box center [594, 125] width 125 height 9
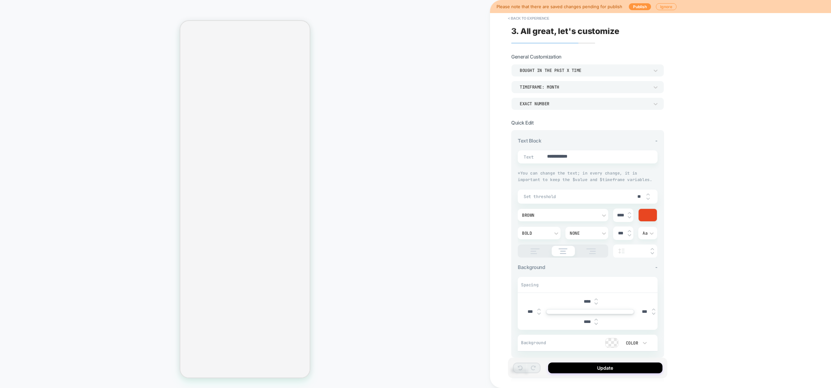
type textarea "*"
click at [521, 16] on button "< Back to experience" at bounding box center [529, 18] width 48 height 10
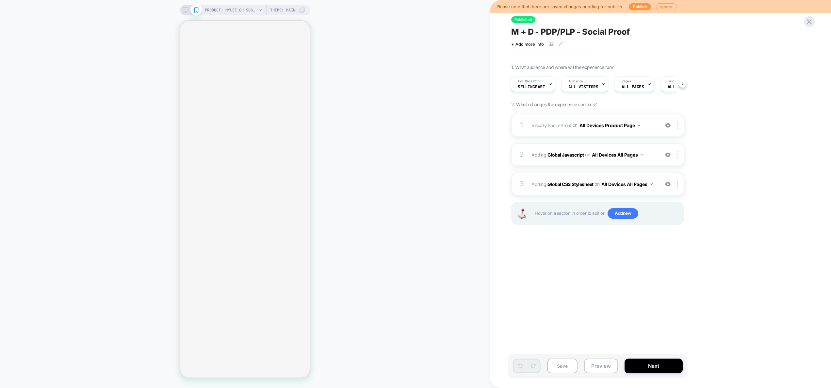
click at [659, 191] on div "3 Adding Global CSS Stylesheet on All Devices All Pages Add Before Add After Ta…" at bounding box center [598, 184] width 173 height 23
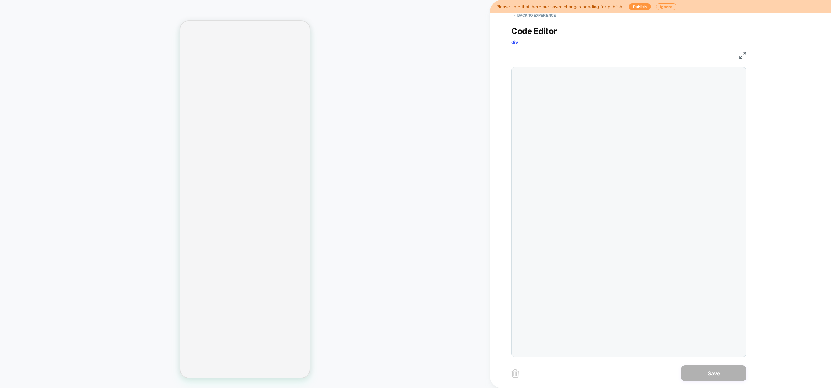
scroll to position [88, 0]
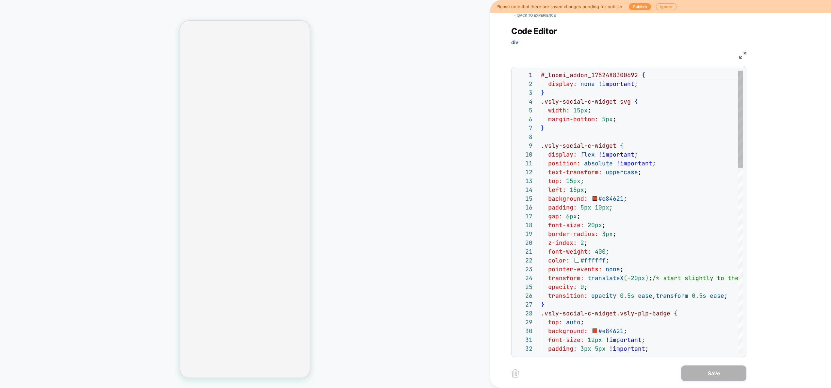
type textarea "**********"
click at [548, 14] on button "< Back to experience" at bounding box center [536, 15] width 48 height 10
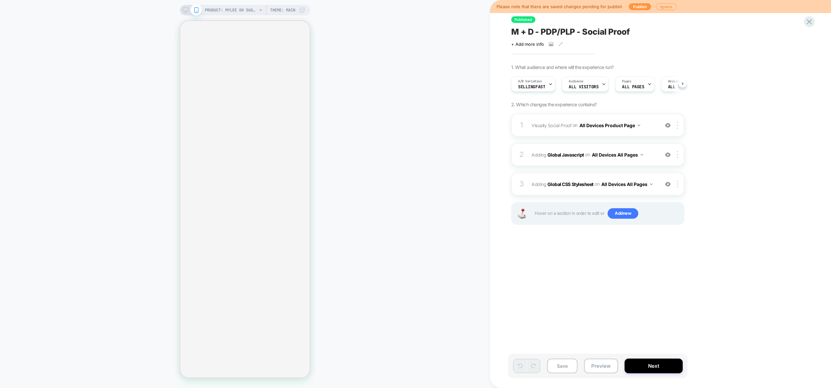
scroll to position [0, 0]
click at [654, 162] on div "2 Adding Global Javascript on All Devices All Pages Add Before Add After Target…" at bounding box center [598, 154] width 173 height 23
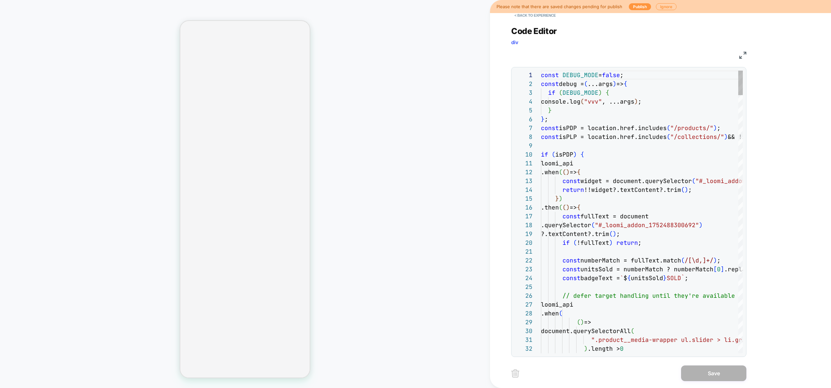
scroll to position [88, 0]
type textarea "**********"
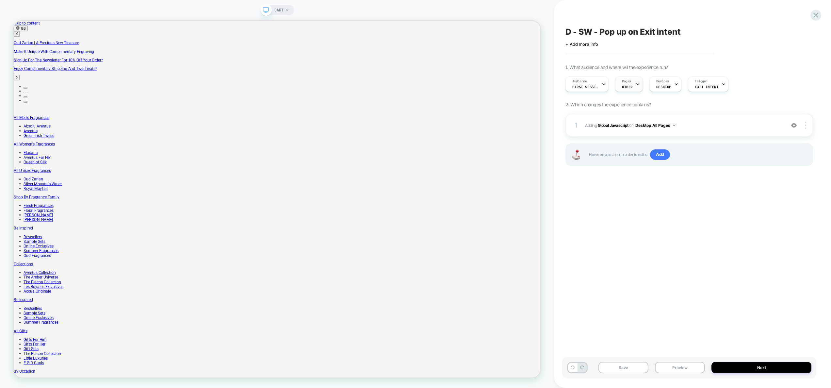
click at [634, 88] on div "Pages OTHER" at bounding box center [628, 84] width 24 height 15
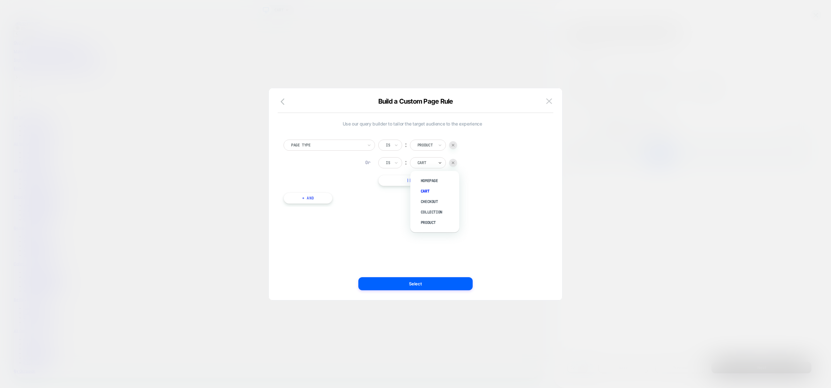
click at [428, 164] on div at bounding box center [426, 163] width 16 height 6
click at [529, 163] on div "Page Type Is ︰ Product Or Is ︰ Cart || Or" at bounding box center [413, 163] width 258 height 46
click at [546, 100] on img at bounding box center [549, 101] width 6 height 6
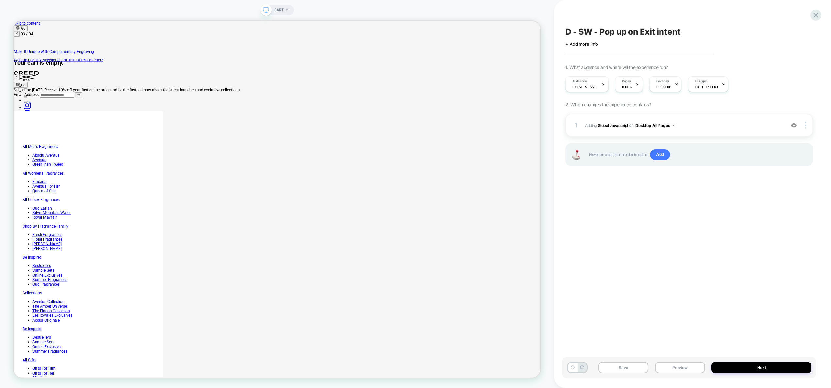
scroll to position [0, 740]
